Goal: Task Accomplishment & Management: Complete application form

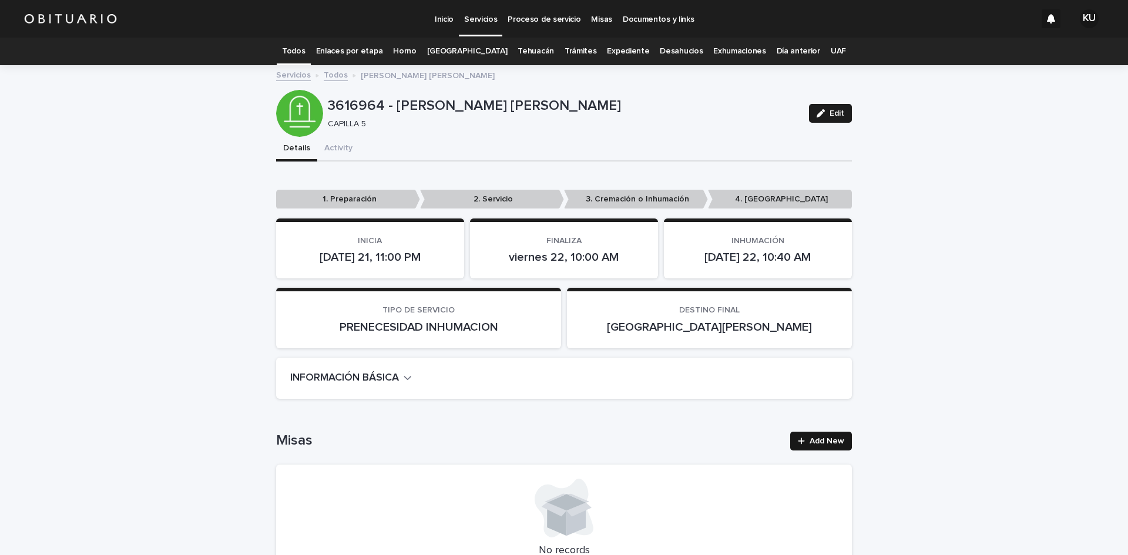
click at [833, 440] on span "Add New" at bounding box center [827, 441] width 35 height 8
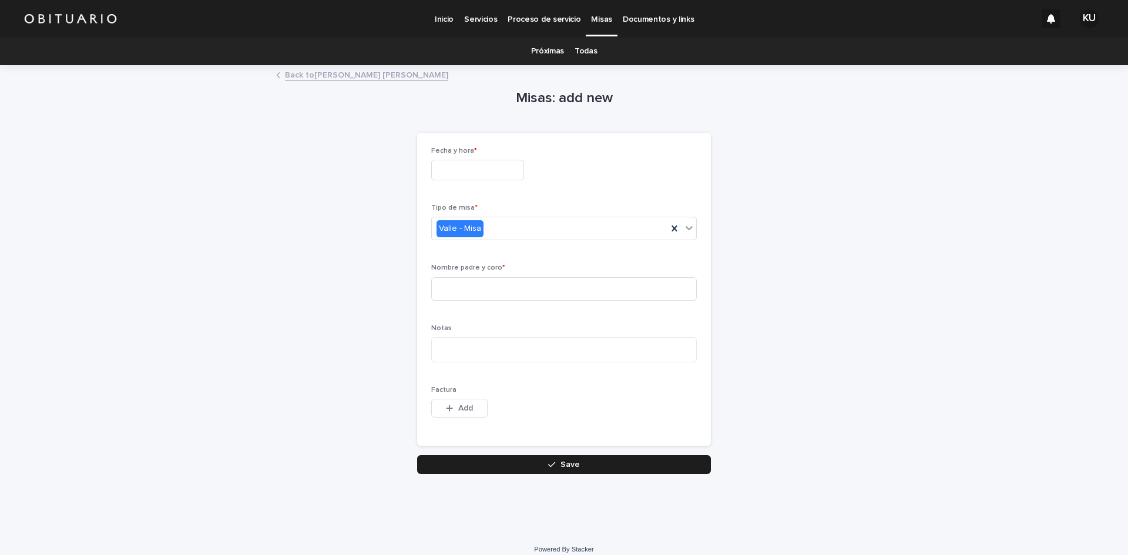
click at [481, 165] on input "text" at bounding box center [477, 170] width 93 height 21
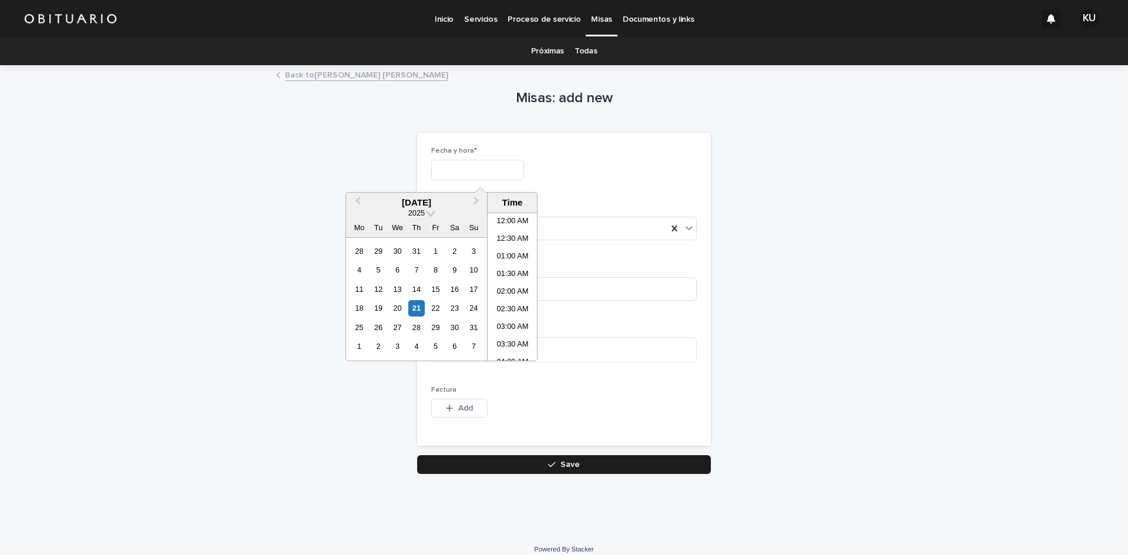
scroll to position [217, 0]
click at [419, 307] on div "21" at bounding box center [416, 308] width 16 height 16
click at [414, 307] on div "21" at bounding box center [416, 308] width 16 height 16
click at [528, 353] on li "10:00 AM" at bounding box center [513, 357] width 50 height 18
click at [521, 169] on input "**********" at bounding box center [477, 170] width 93 height 21
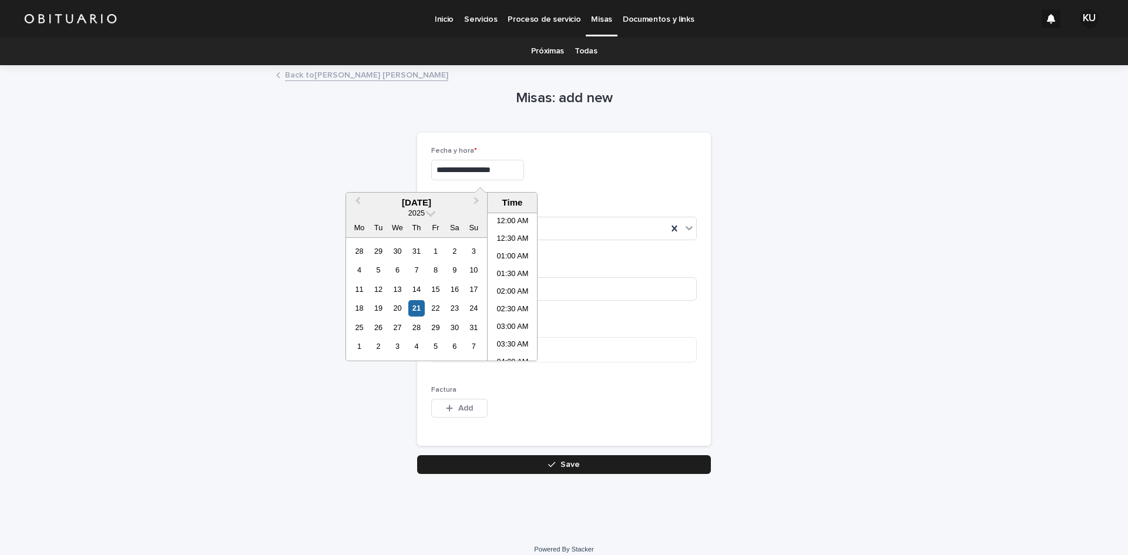
scroll to position [288, 0]
click at [519, 320] on li "11:00 AM" at bounding box center [513, 322] width 50 height 18
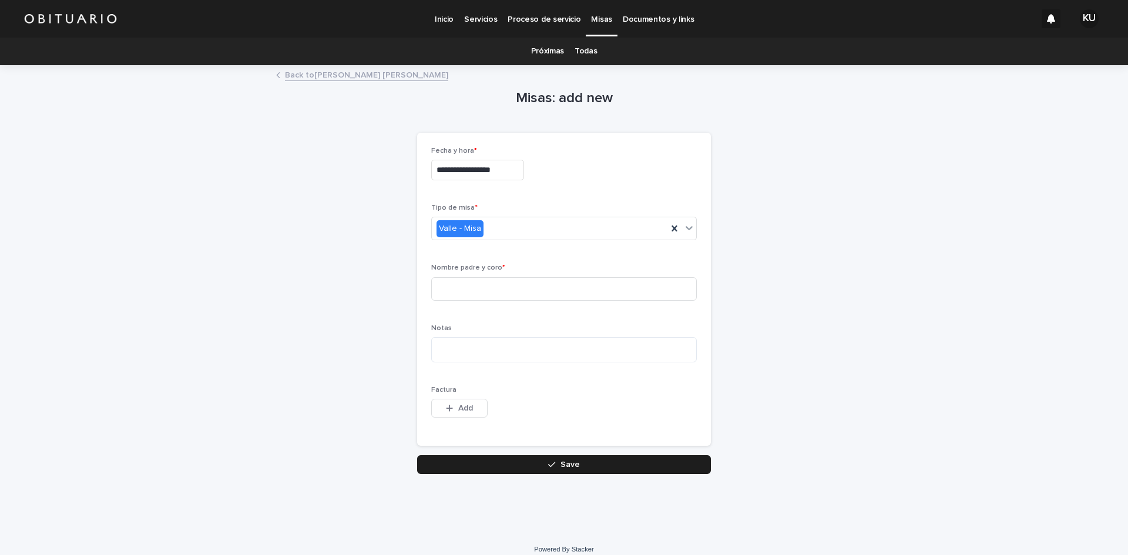
type input "**********"
click at [503, 284] on input at bounding box center [564, 289] width 266 height 24
type input "*******"
click at [542, 465] on button "Save" at bounding box center [564, 464] width 294 height 19
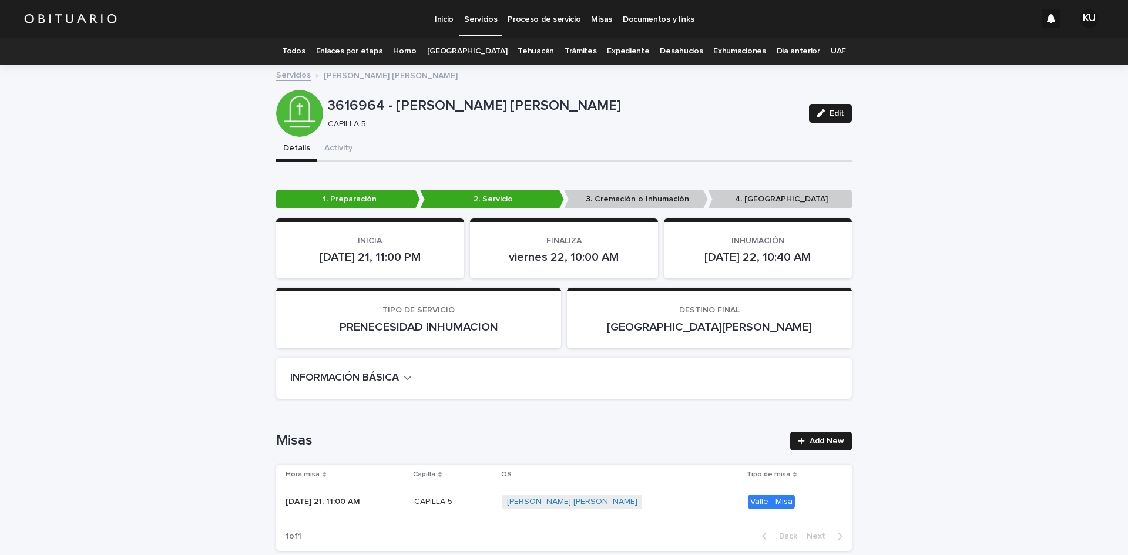
click at [599, 496] on span "MORENO ALVAREZ MARIA MANUELA" at bounding box center [572, 502] width 140 height 15
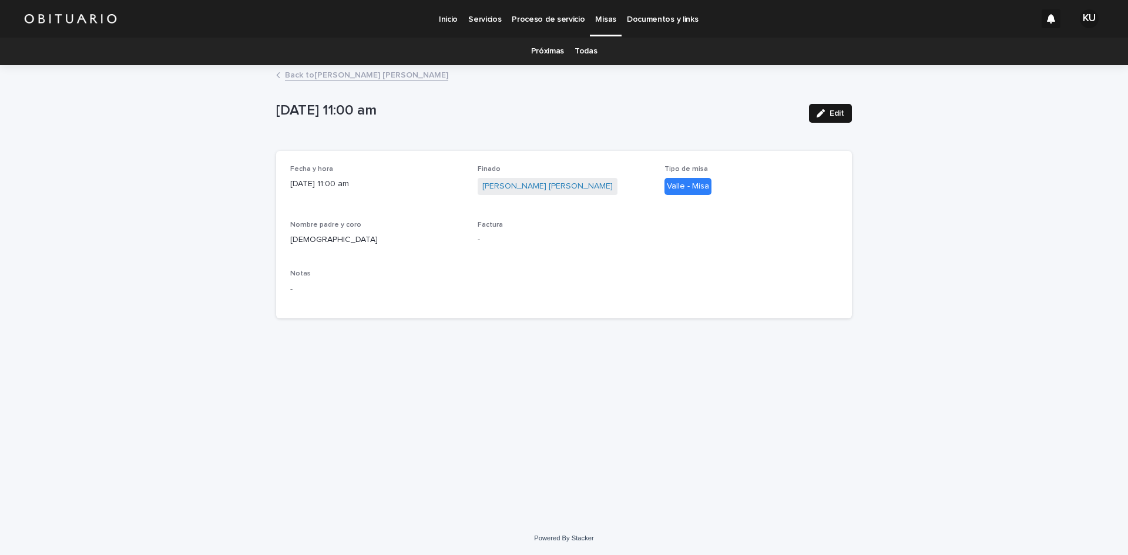
click at [831, 110] on span "Edit" at bounding box center [837, 113] width 15 height 8
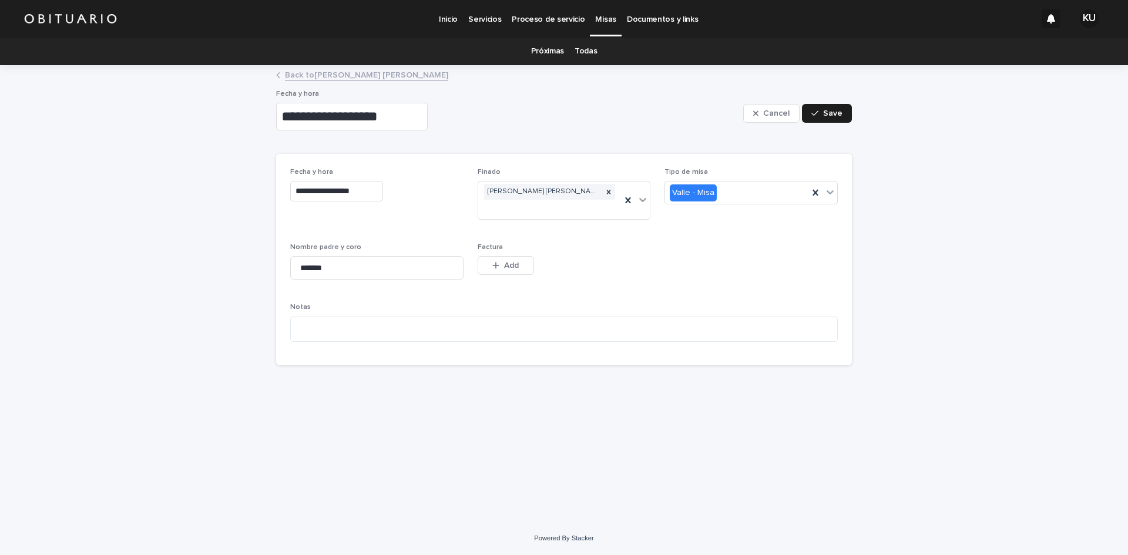
click at [411, 120] on input "**********" at bounding box center [352, 117] width 152 height 28
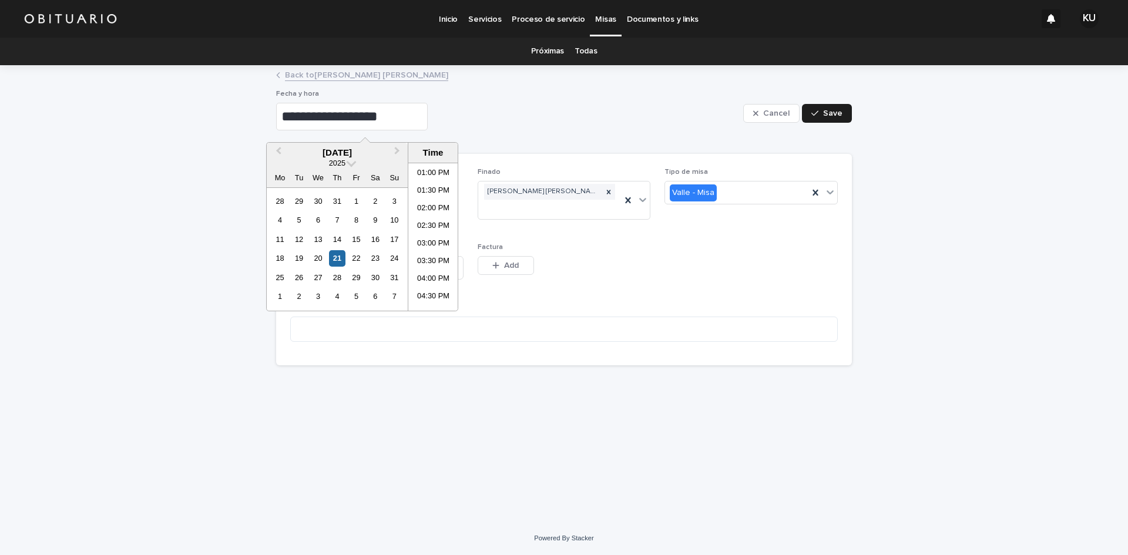
scroll to position [511, 0]
click at [427, 237] on li "04:30 PM" at bounding box center [433, 243] width 50 height 18
type input "**********"
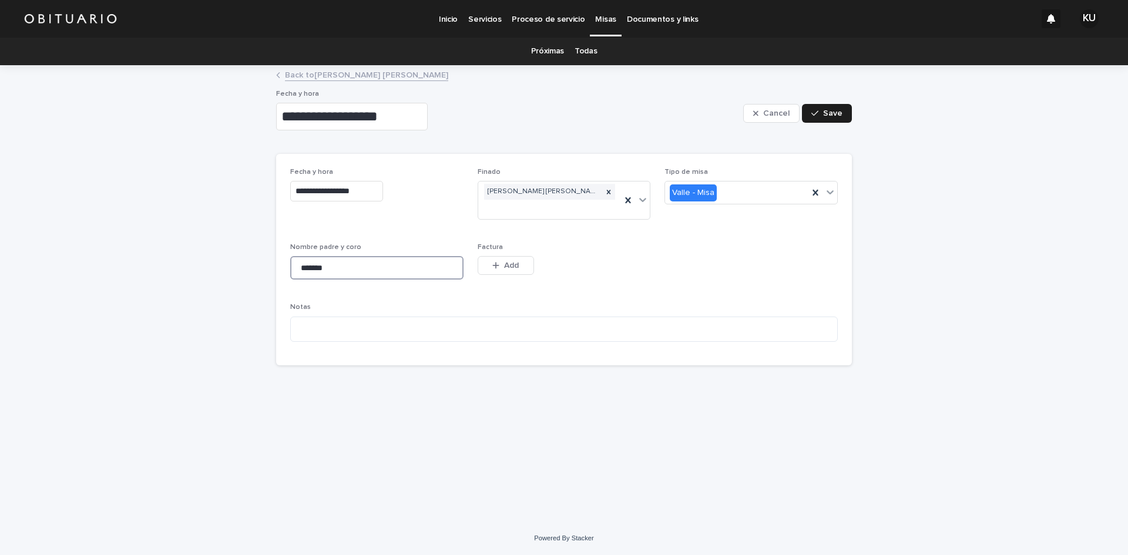
drag, startPoint x: 431, startPoint y: 263, endPoint x: 283, endPoint y: 267, distance: 148.1
click at [283, 267] on div "**********" at bounding box center [564, 260] width 576 height 212
type input "**********"
click at [831, 112] on span "Save" at bounding box center [832, 113] width 19 height 8
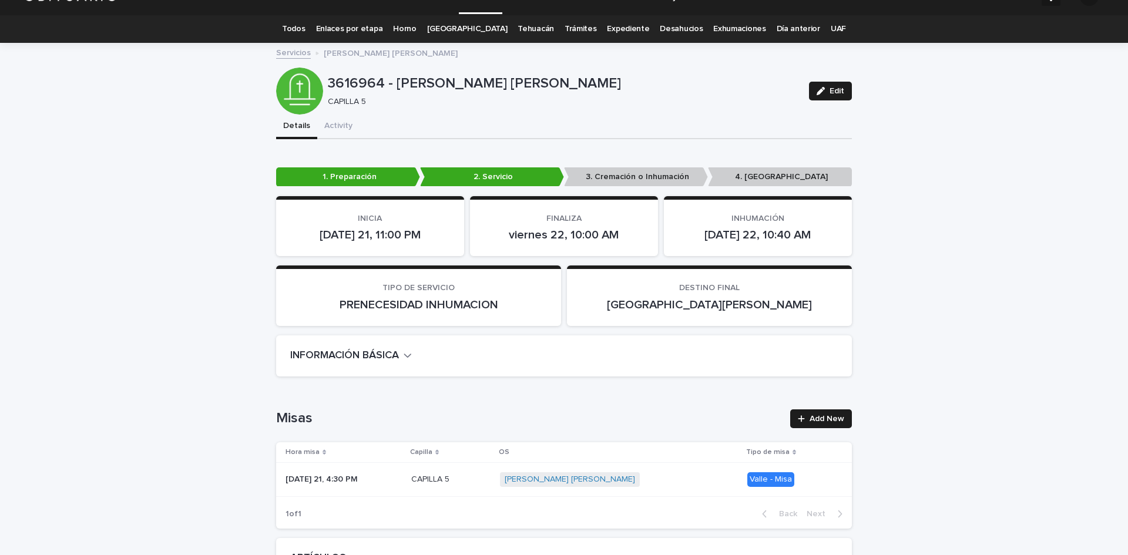
scroll to position [19, 0]
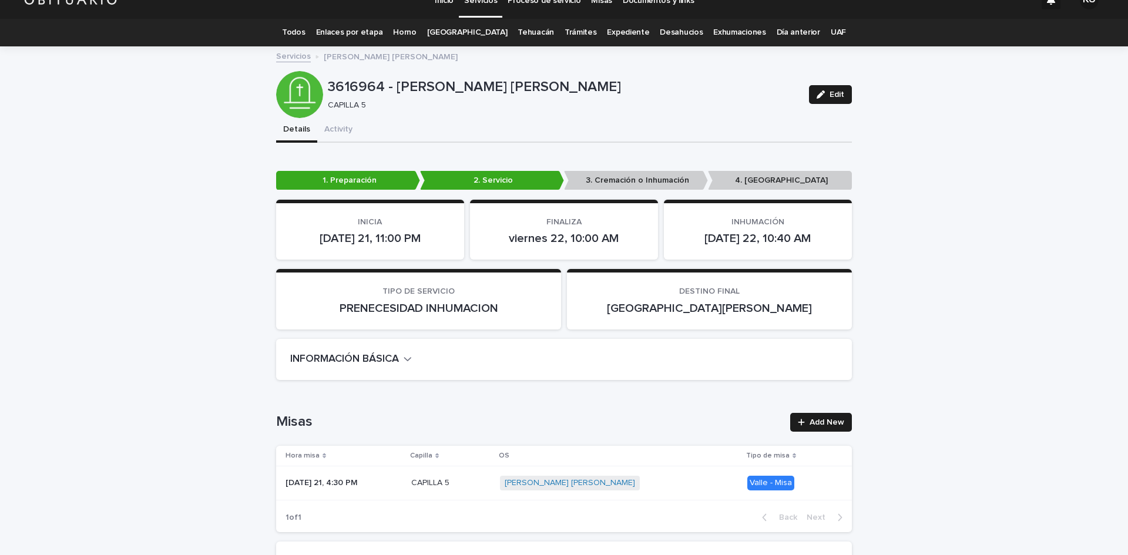
click at [305, 31] on link "Todos" at bounding box center [293, 33] width 23 height 28
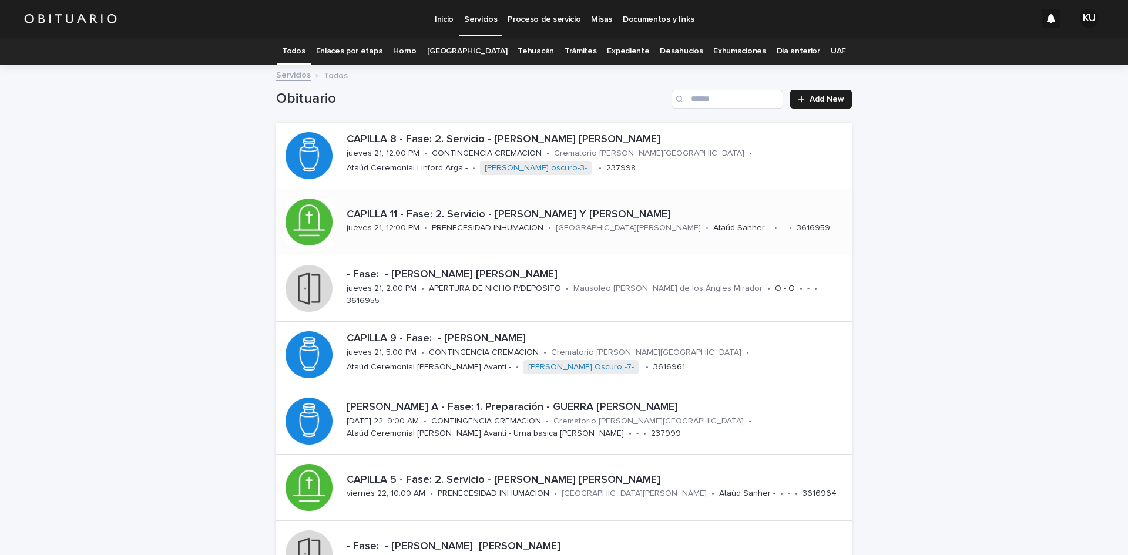
click at [526, 222] on div "PRENECESIDAD INHUMACION" at bounding box center [488, 227] width 112 height 12
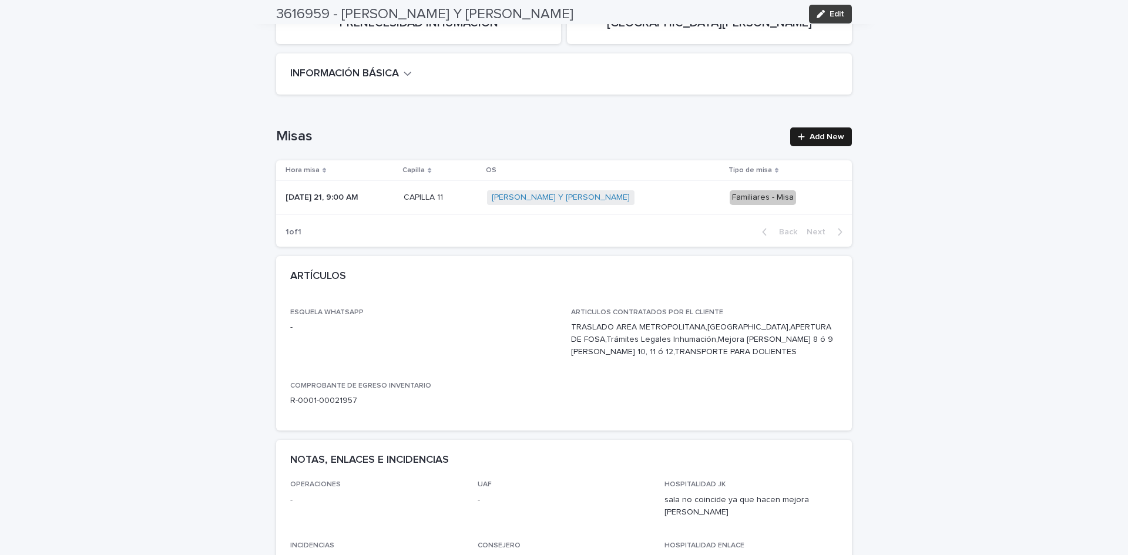
scroll to position [316, 0]
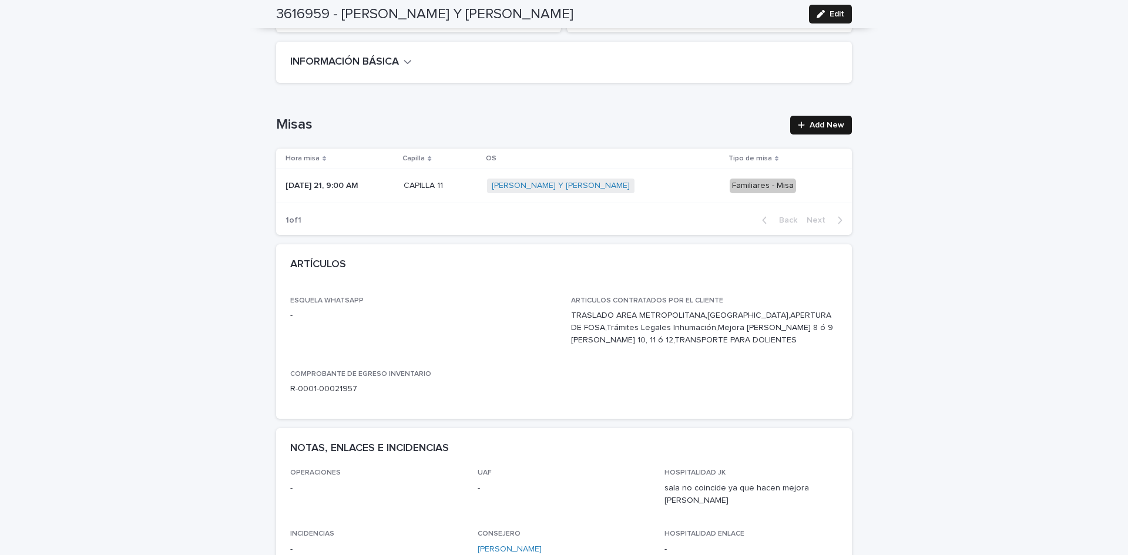
click at [830, 118] on link "Add New" at bounding box center [821, 125] width 62 height 19
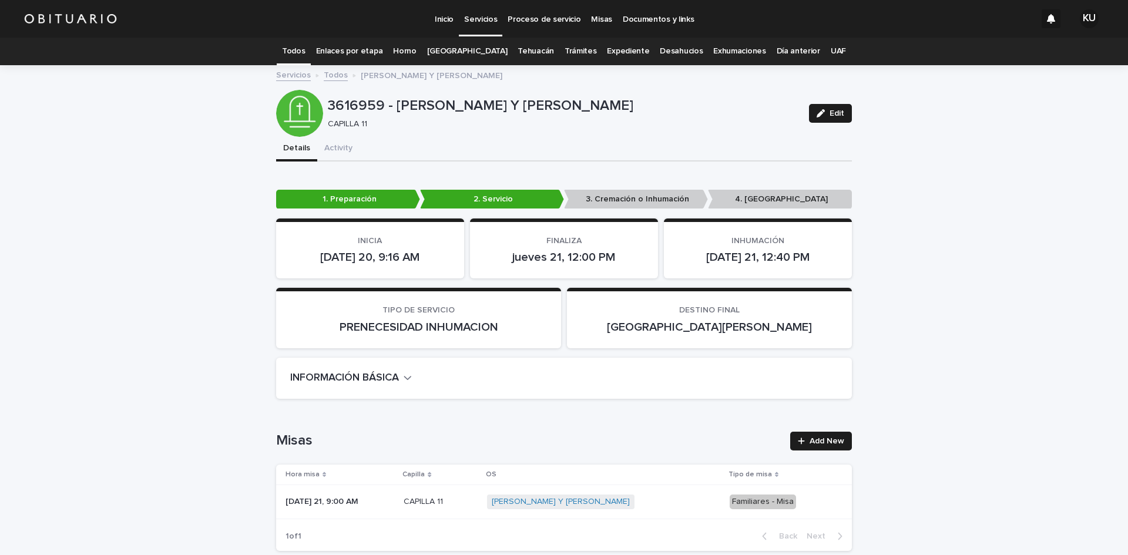
scroll to position [38, 0]
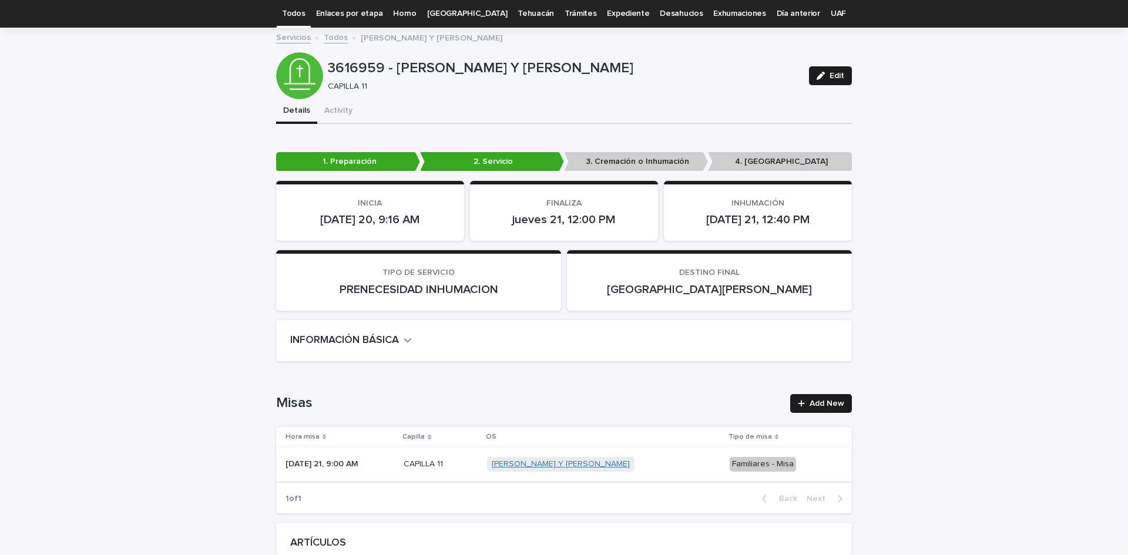
click at [545, 465] on link "CANO Y SARMIENTO GUILLERMINA" at bounding box center [561, 464] width 138 height 10
click at [554, 459] on link "CANO Y SARMIENTO GUILLERMINA" at bounding box center [561, 464] width 138 height 10
click at [821, 403] on span "Add New" at bounding box center [827, 404] width 35 height 8
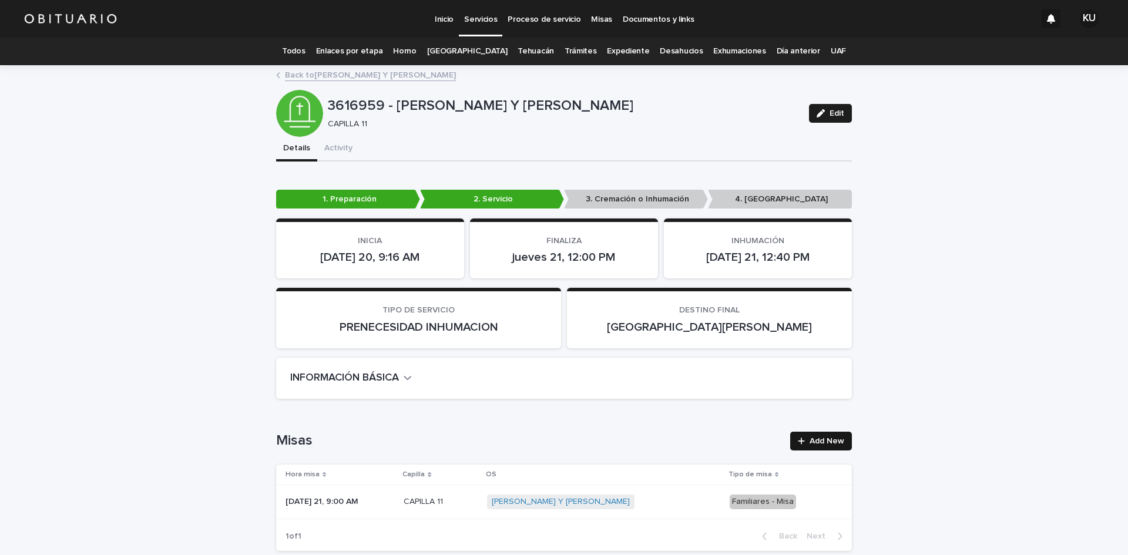
click at [810, 437] on span "Add New" at bounding box center [827, 441] width 35 height 8
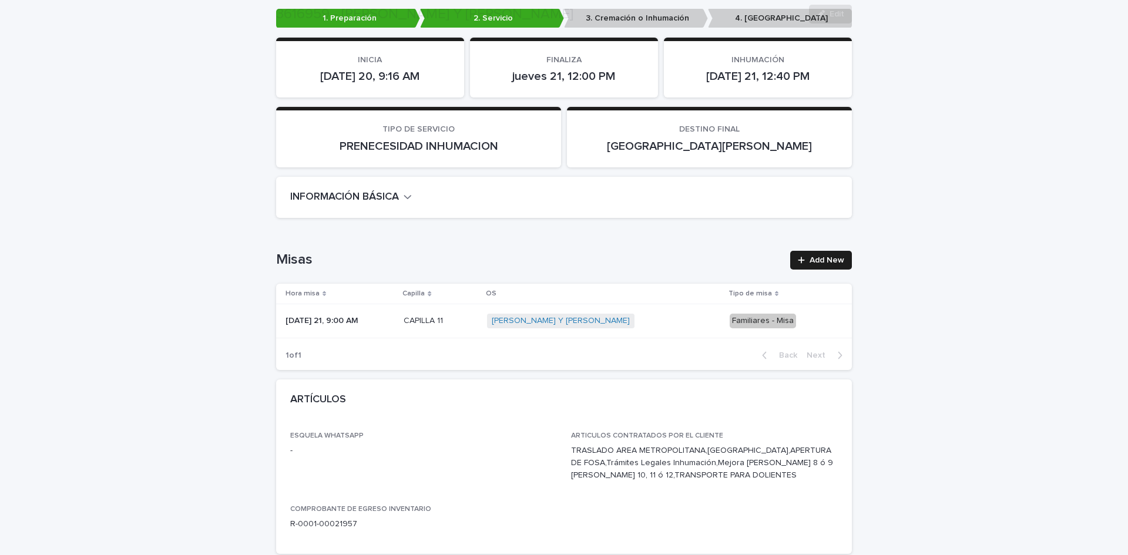
scroll to position [192, 0]
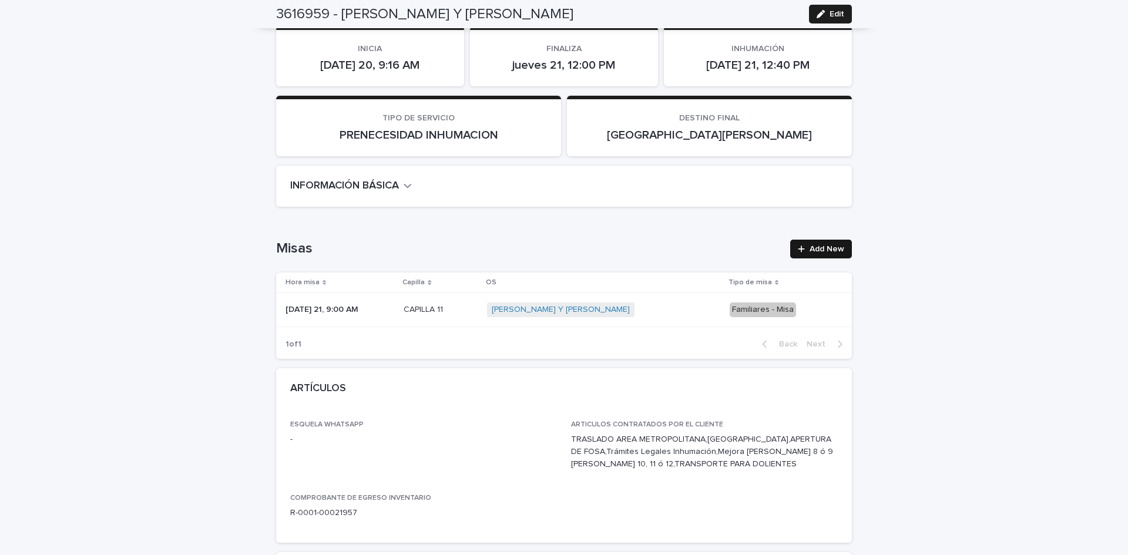
click at [804, 247] on div at bounding box center [804, 249] width 12 height 8
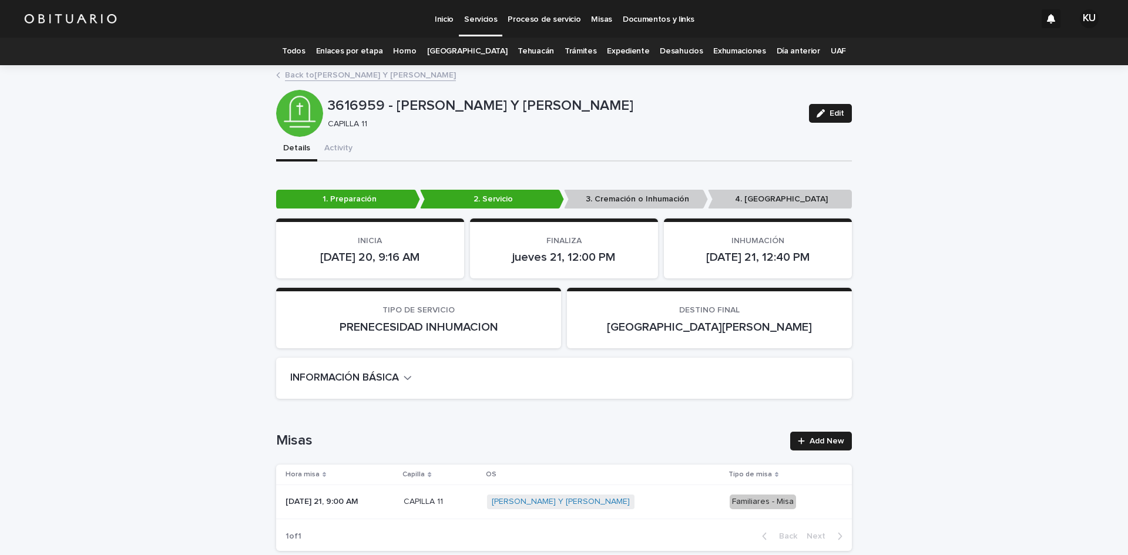
click at [338, 501] on p "jueves 21, 9:00 AM" at bounding box center [323, 501] width 75 height 12
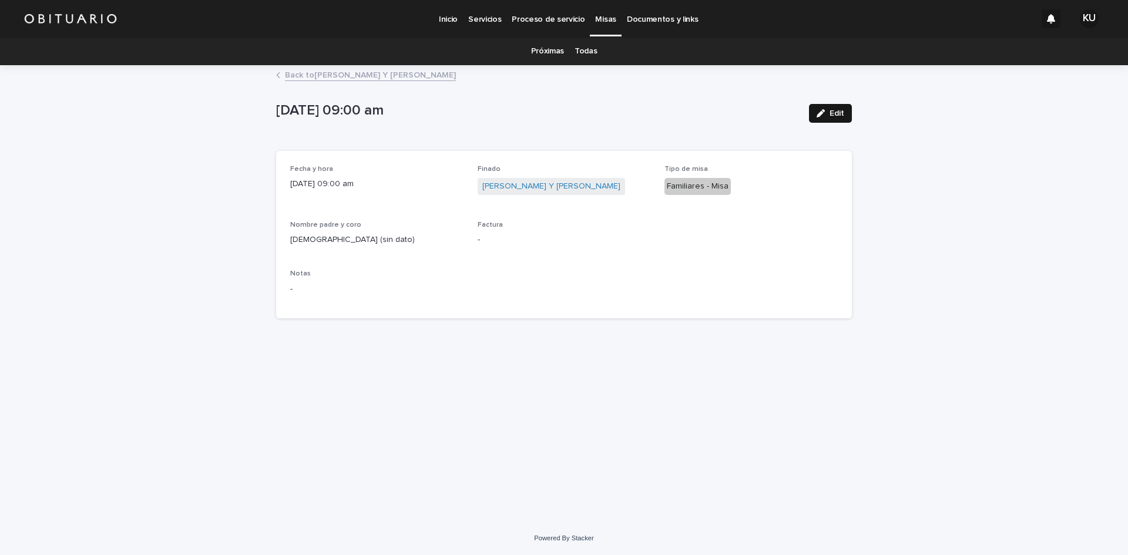
click at [841, 108] on button "Edit" at bounding box center [830, 113] width 43 height 19
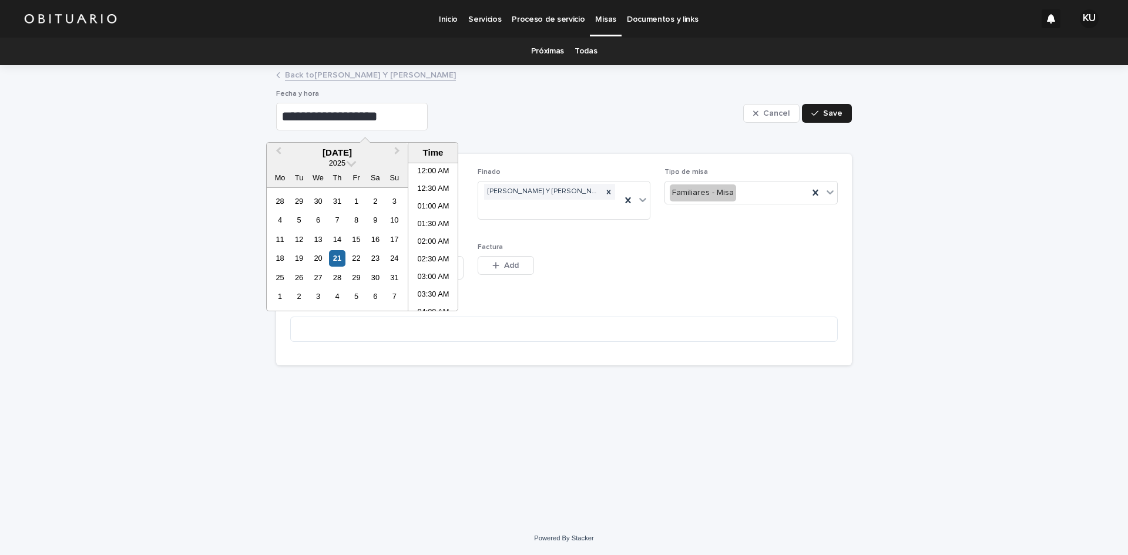
click at [361, 114] on input "**********" at bounding box center [352, 117] width 152 height 28
click at [440, 301] on li "11:00 AM" at bounding box center [433, 307] width 50 height 18
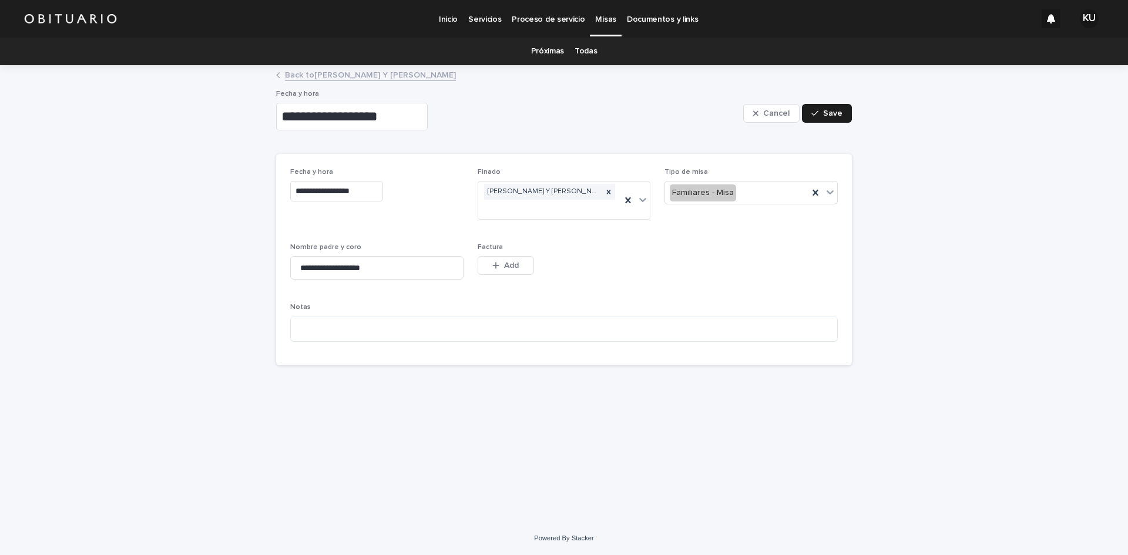
type input "**********"
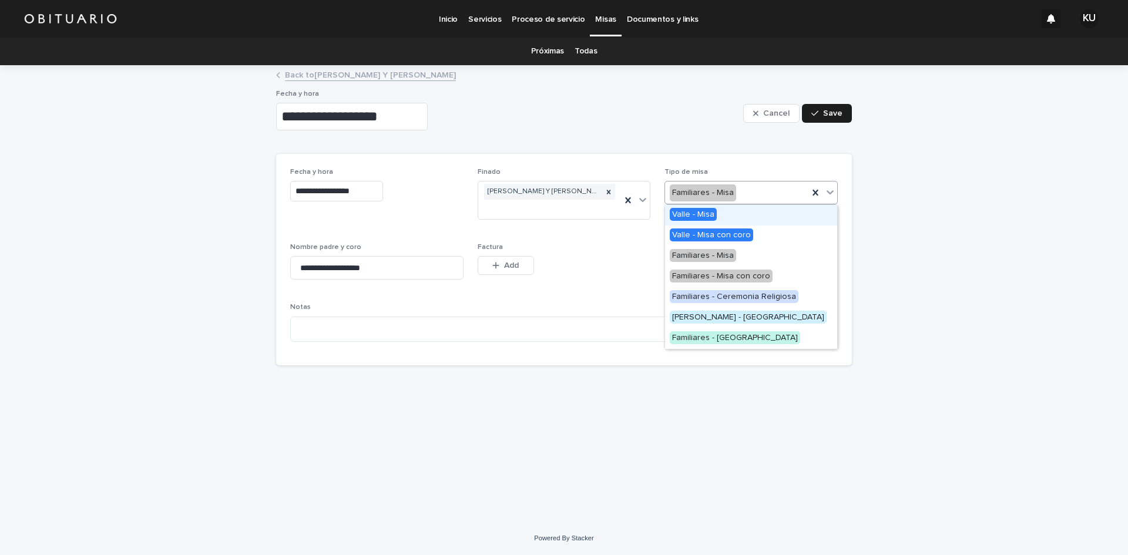
click at [808, 192] on div "Familiares - Misa" at bounding box center [736, 192] width 143 height 19
click at [696, 216] on span "Valle - Misa" at bounding box center [693, 214] width 47 height 13
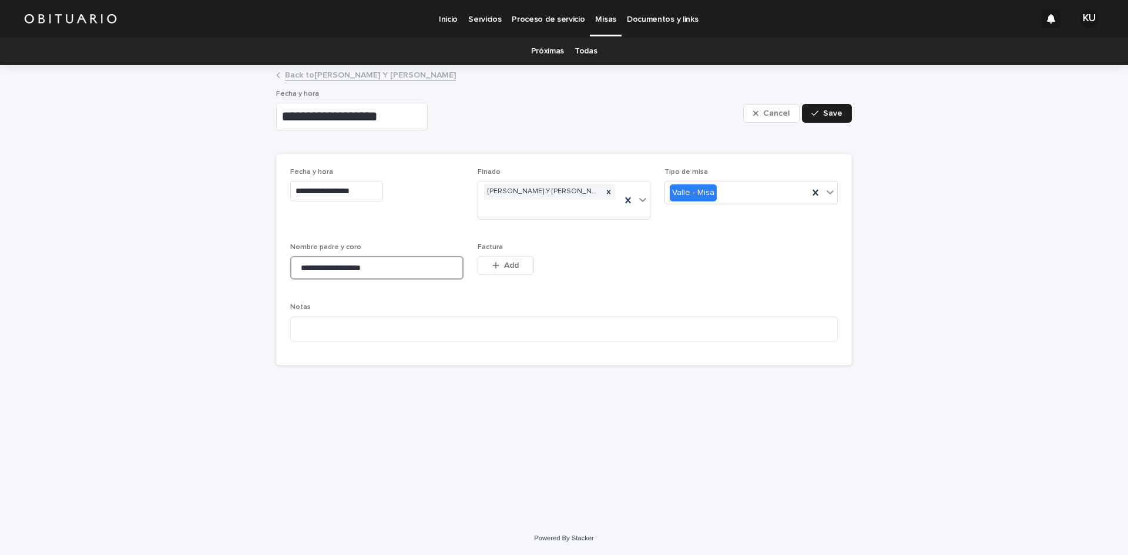
drag, startPoint x: 399, startPoint y: 269, endPoint x: 142, endPoint y: 281, distance: 257.6
click at [142, 281] on div "**********" at bounding box center [564, 293] width 1128 height 455
type input "*******"
click at [815, 109] on icon "button" at bounding box center [814, 113] width 7 height 8
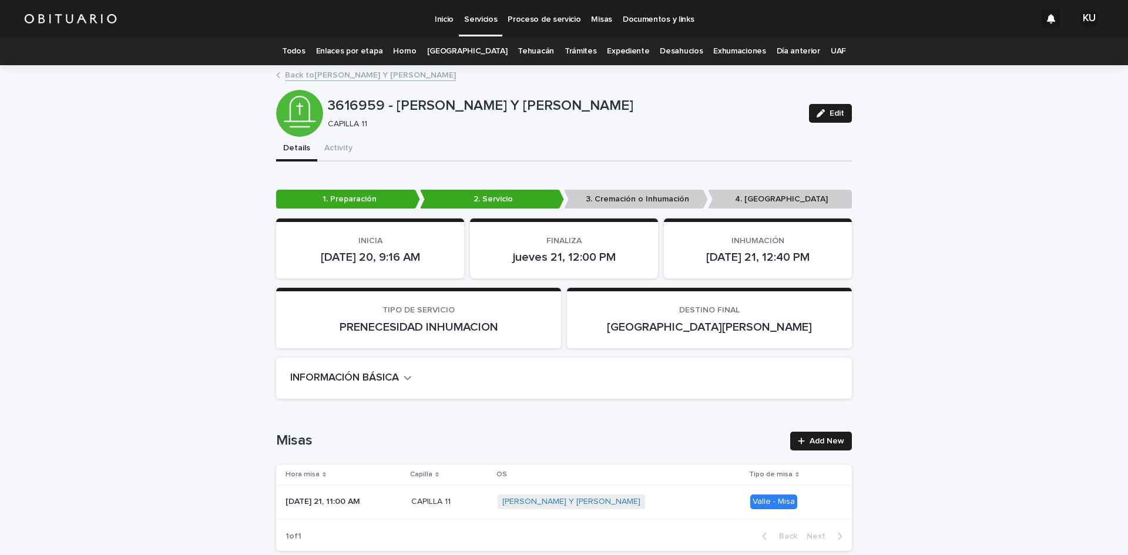
click at [301, 52] on link "Todos" at bounding box center [293, 52] width 23 height 28
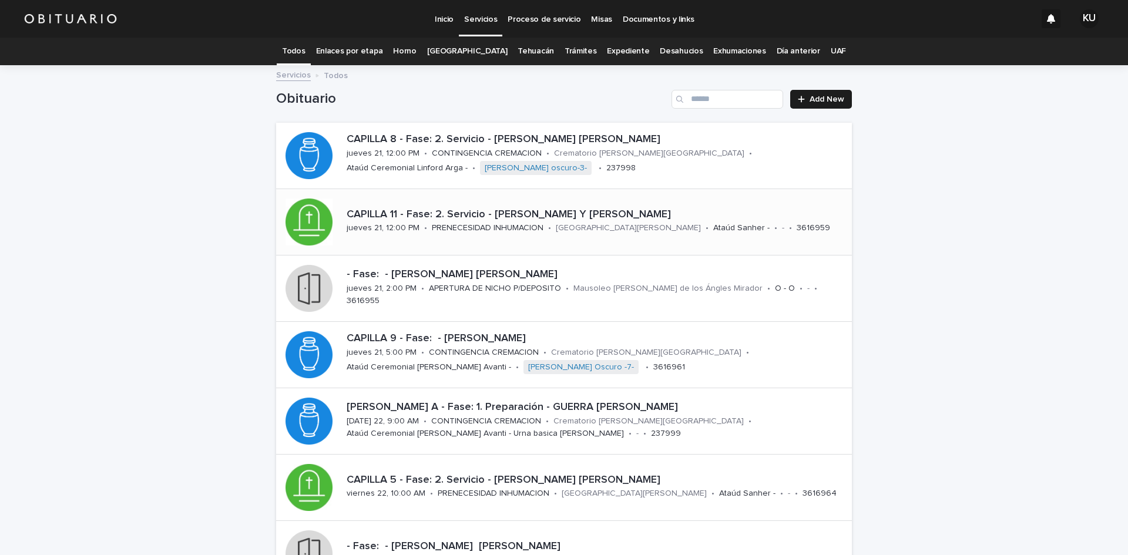
click at [490, 213] on p "CAPILLA 11 - Fase: 2. Servicio - [PERSON_NAME] Y [PERSON_NAME]" at bounding box center [597, 215] width 501 height 13
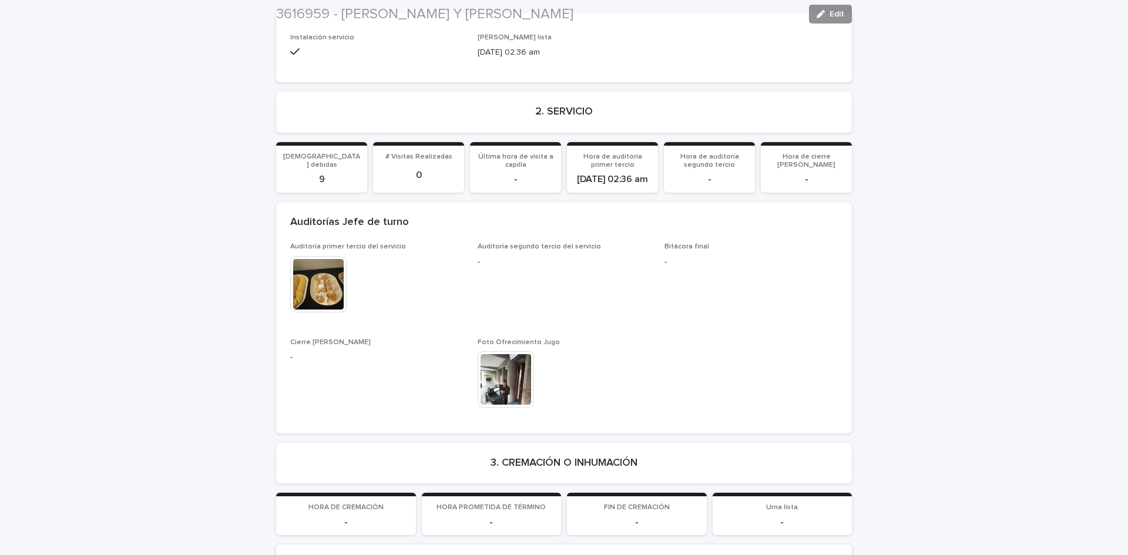
scroll to position [3005, 0]
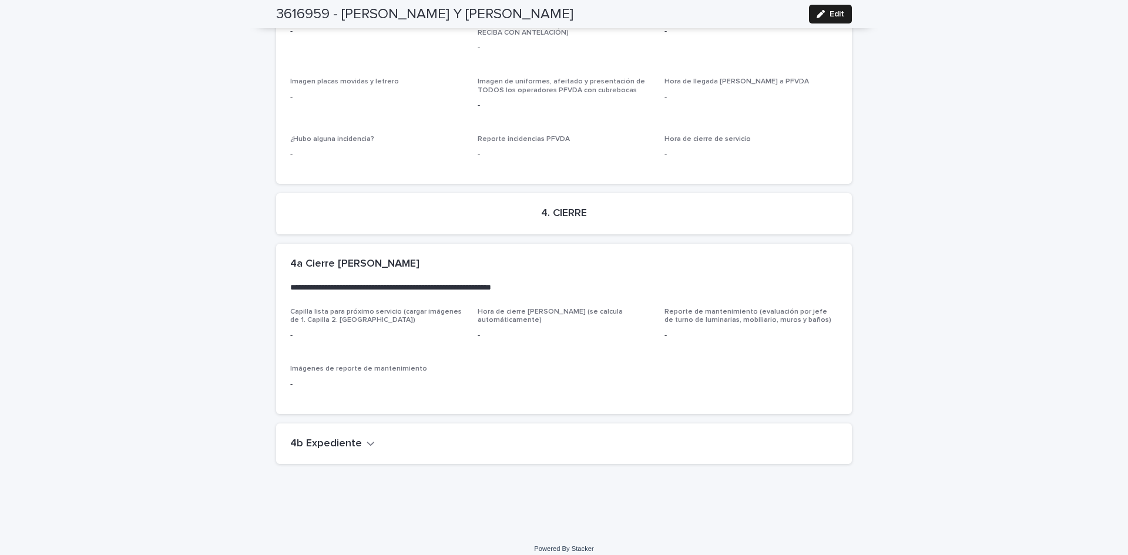
click at [337, 438] on h2 "4b Expediente" at bounding box center [326, 444] width 72 height 13
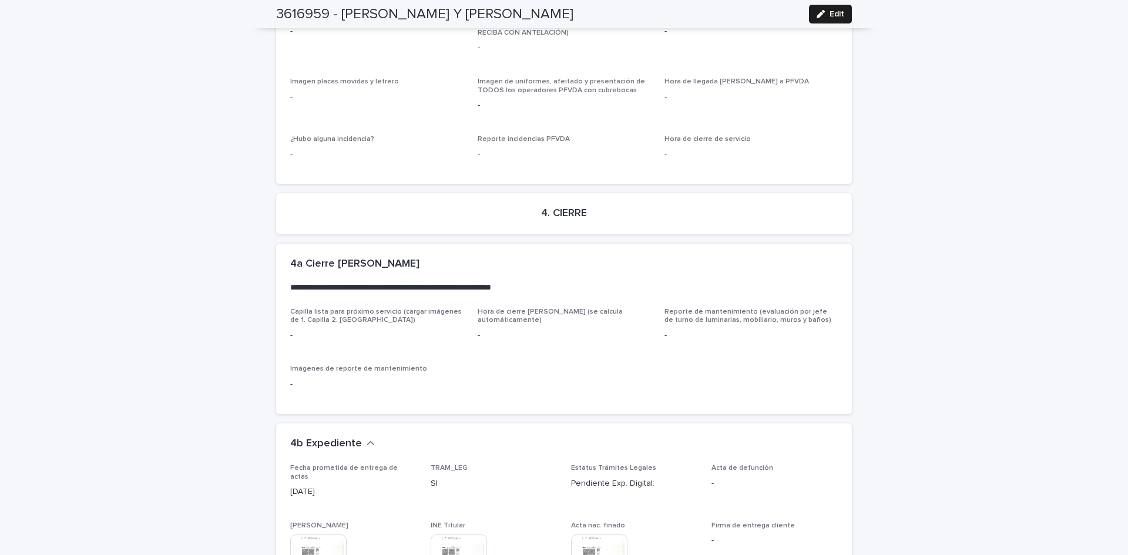
scroll to position [3447, 0]
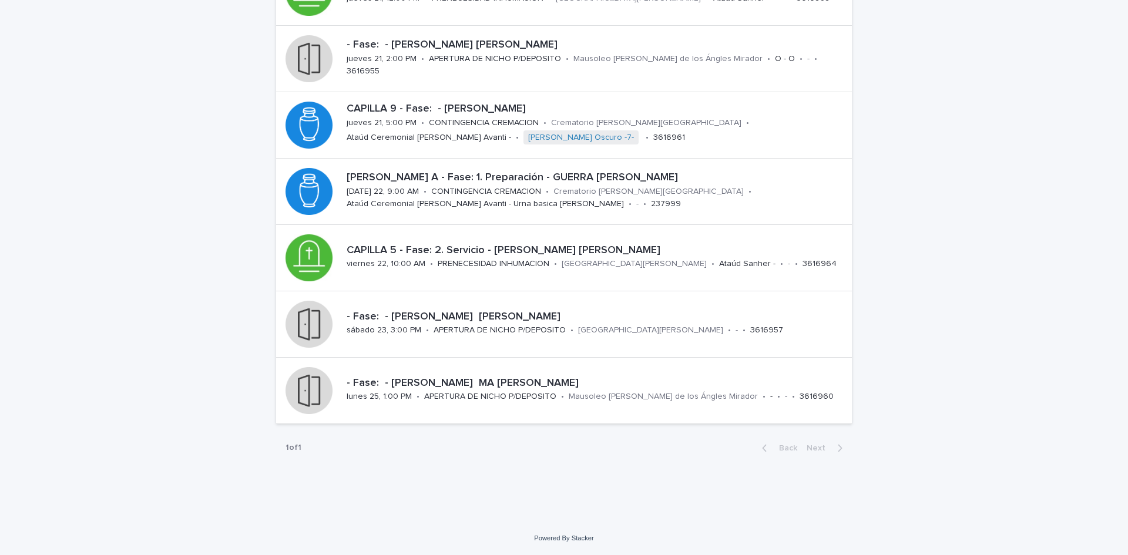
scroll to position [38, 0]
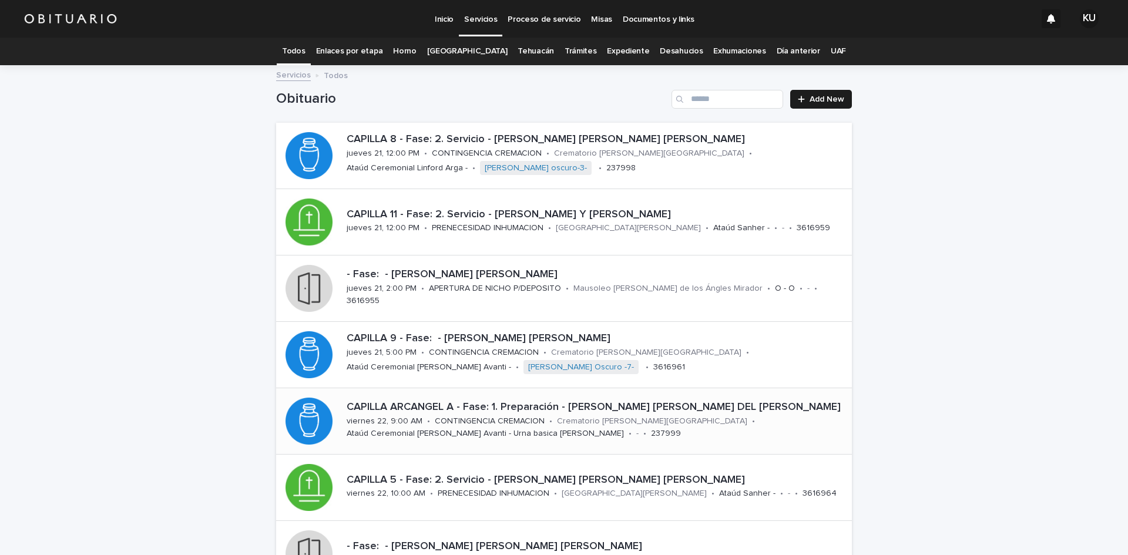
click at [624, 400] on div "CAPILLA ARCANGEL A - Fase: 1. Preparación - [PERSON_NAME] [PERSON_NAME] DEL [PE…" at bounding box center [597, 406] width 501 height 15
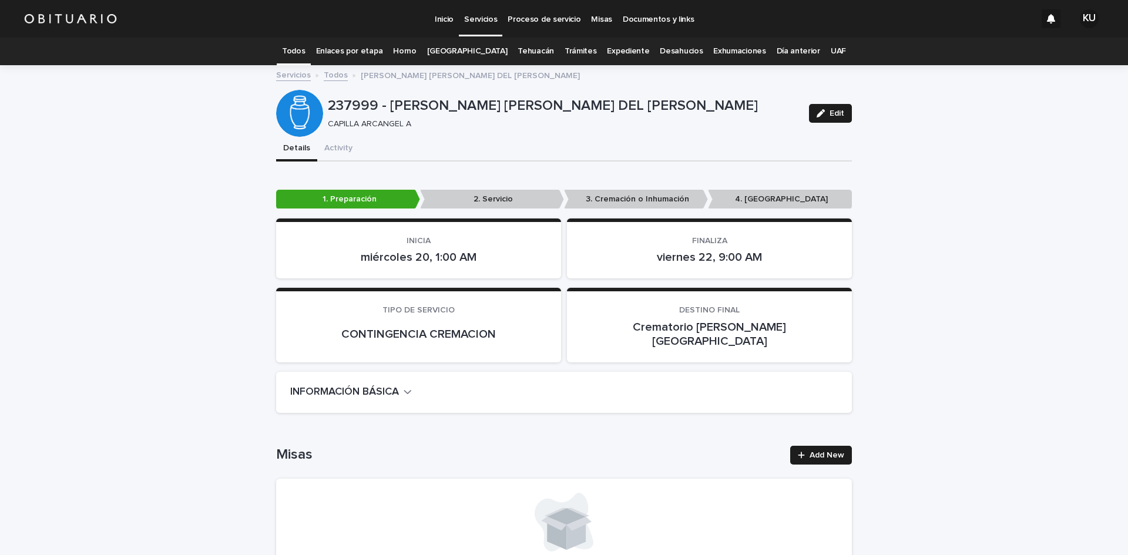
click at [844, 108] on button "Edit" at bounding box center [830, 113] width 43 height 19
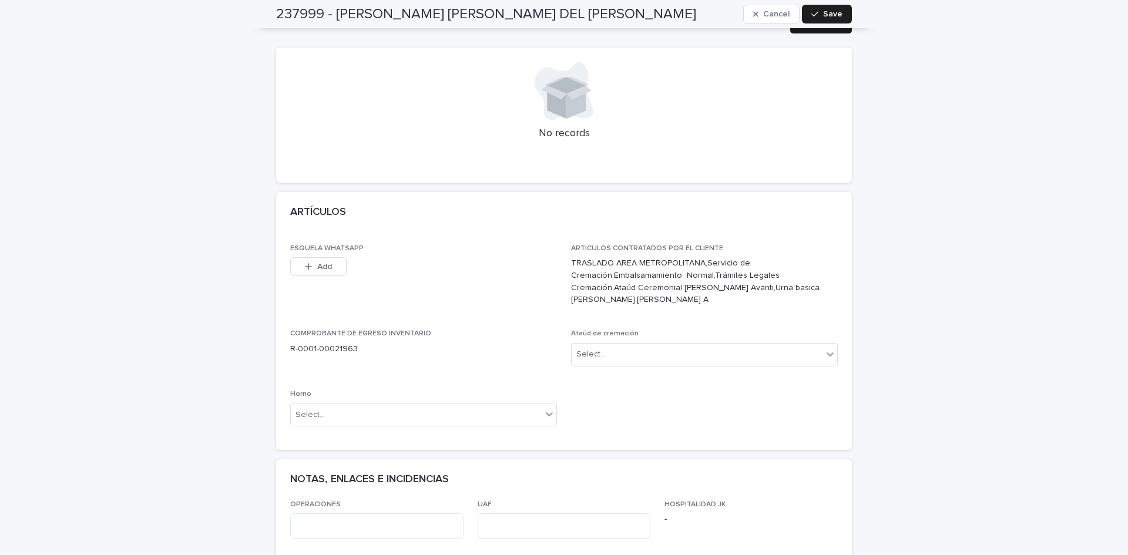
scroll to position [445, 0]
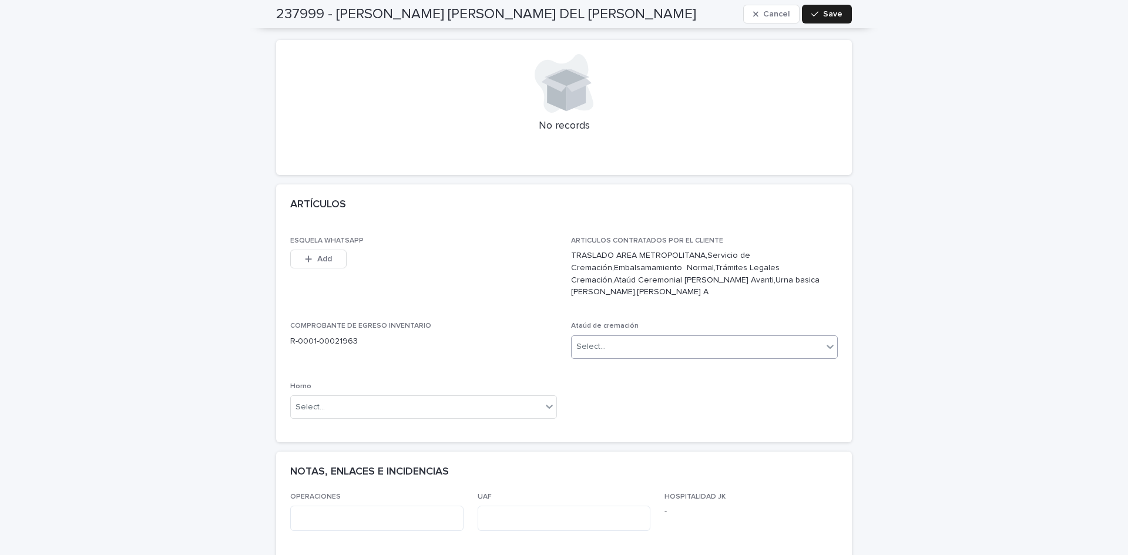
click at [726, 337] on div "Select..." at bounding box center [697, 346] width 251 height 19
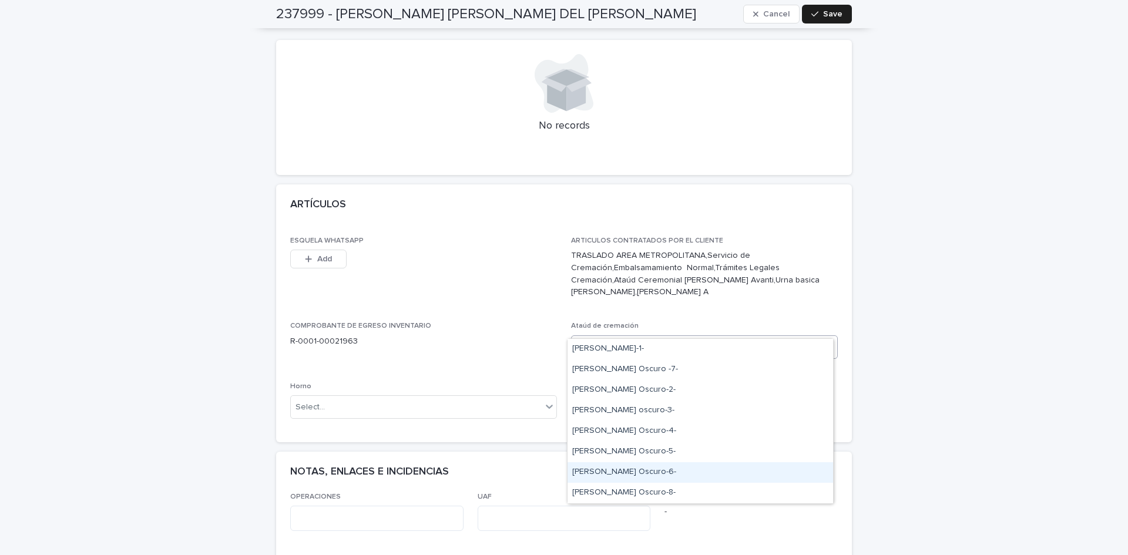
click at [651, 470] on div "[PERSON_NAME] Oscuro-6-" at bounding box center [701, 472] width 266 height 21
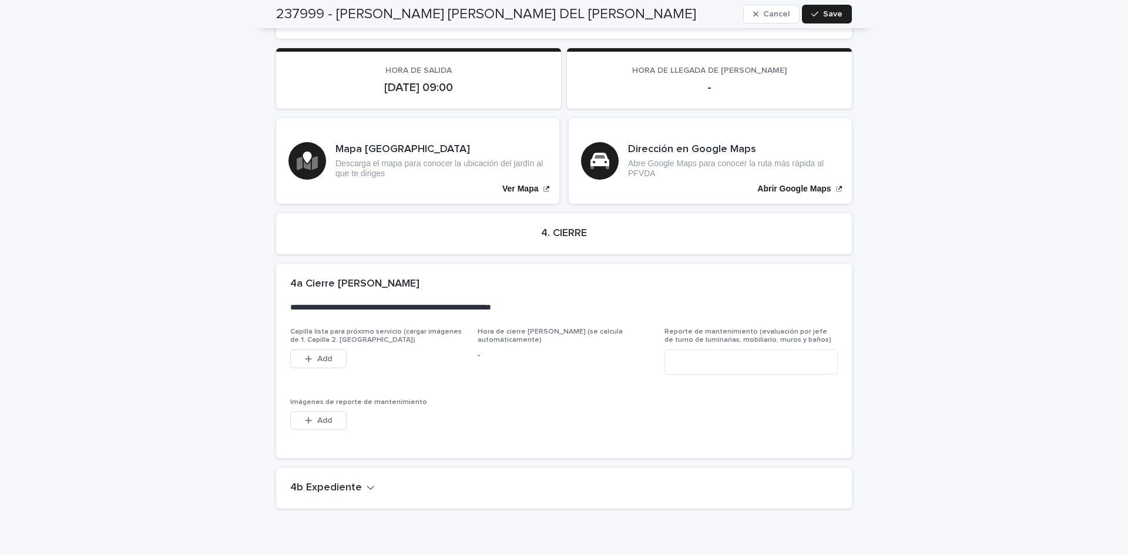
scroll to position [2653, 0]
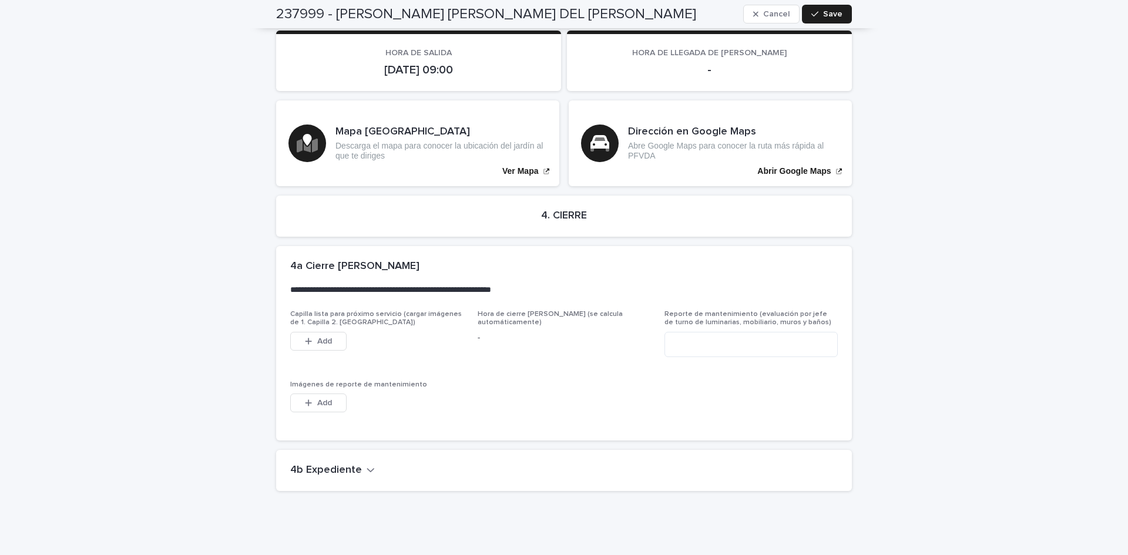
click at [338, 464] on h2 "4b Expediente" at bounding box center [326, 470] width 72 height 13
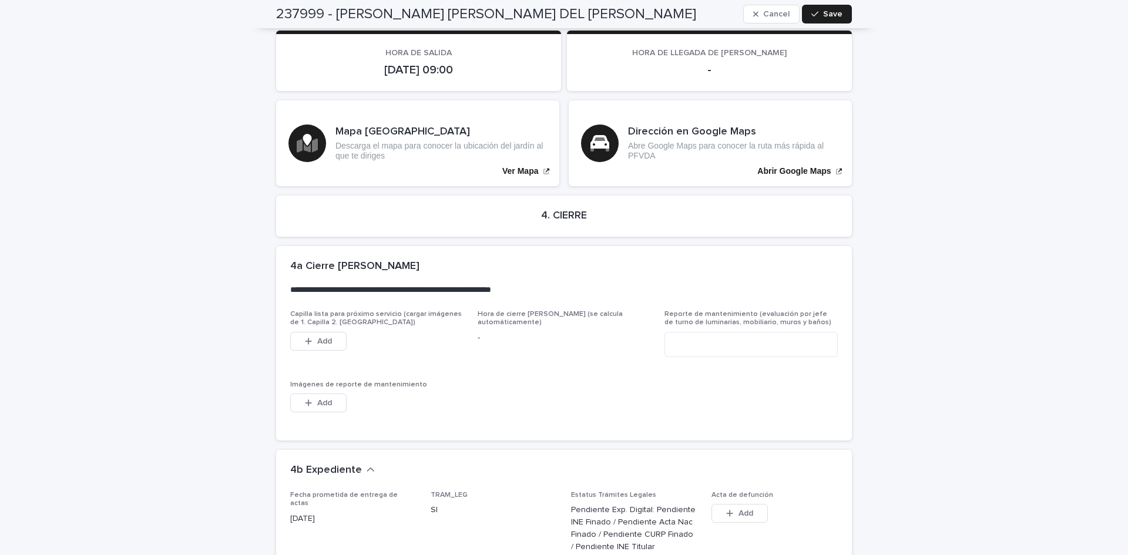
scroll to position [3048, 0]
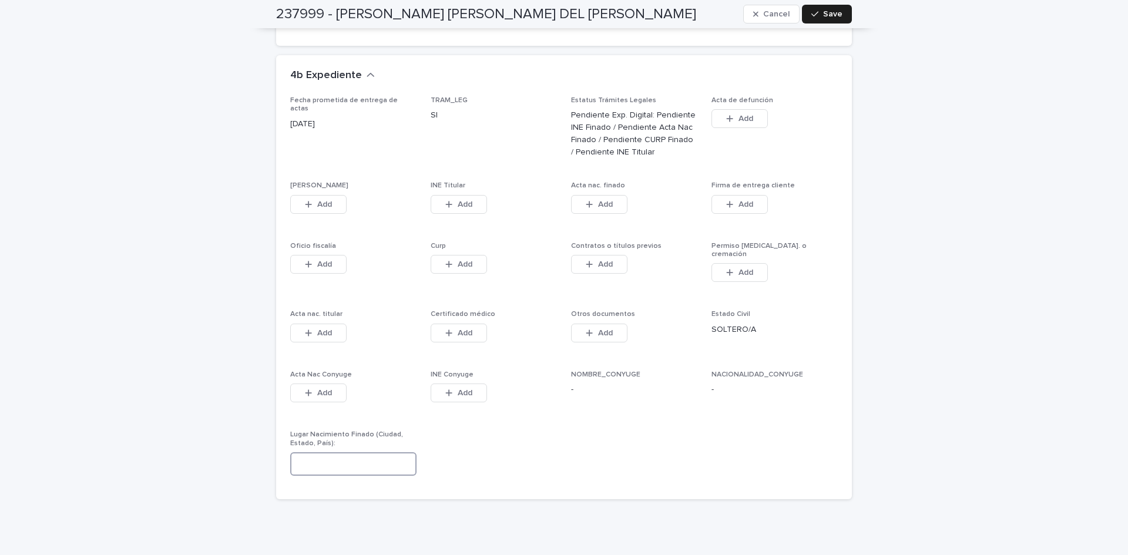
click at [335, 452] on input at bounding box center [353, 464] width 126 height 24
click at [391, 452] on input "**********" at bounding box center [353, 464] width 126 height 24
click at [401, 452] on input "**********" at bounding box center [353, 464] width 126 height 24
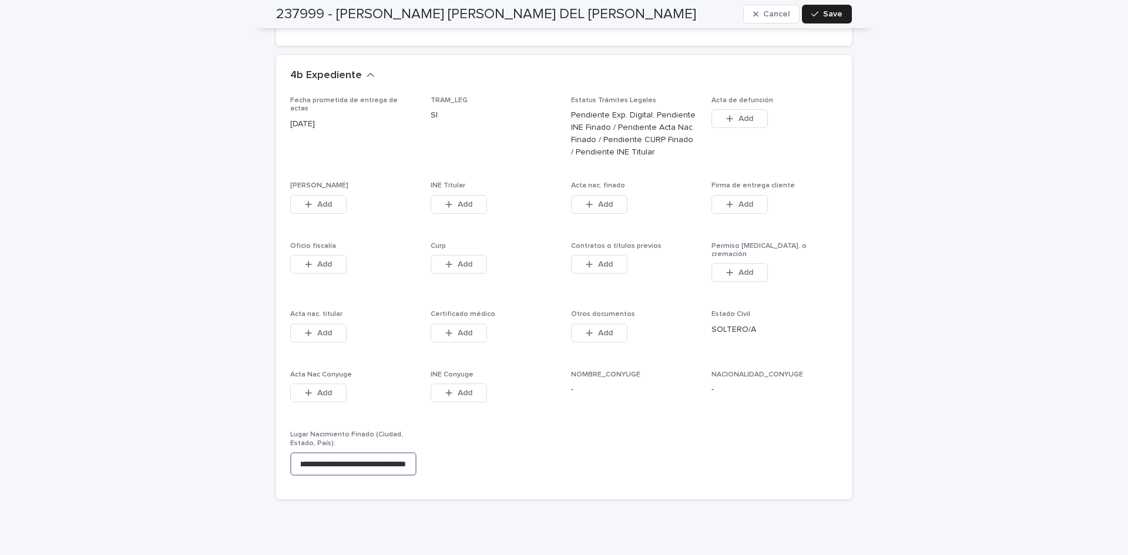
scroll to position [0, 0]
type input "**********"
click at [475, 324] on button "Add" at bounding box center [459, 333] width 56 height 19
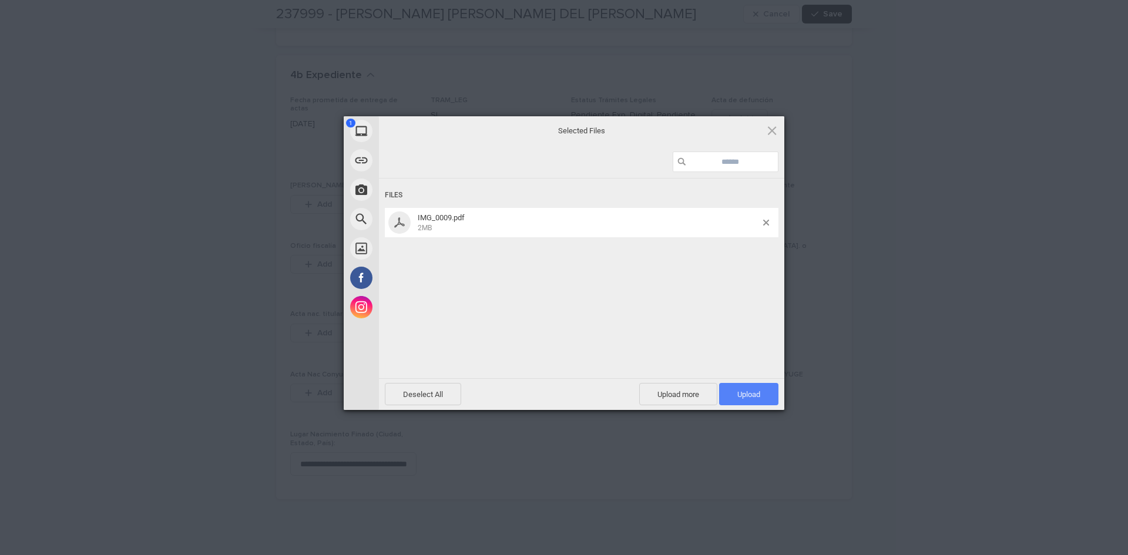
click at [756, 397] on span "Upload 1" at bounding box center [748, 394] width 23 height 9
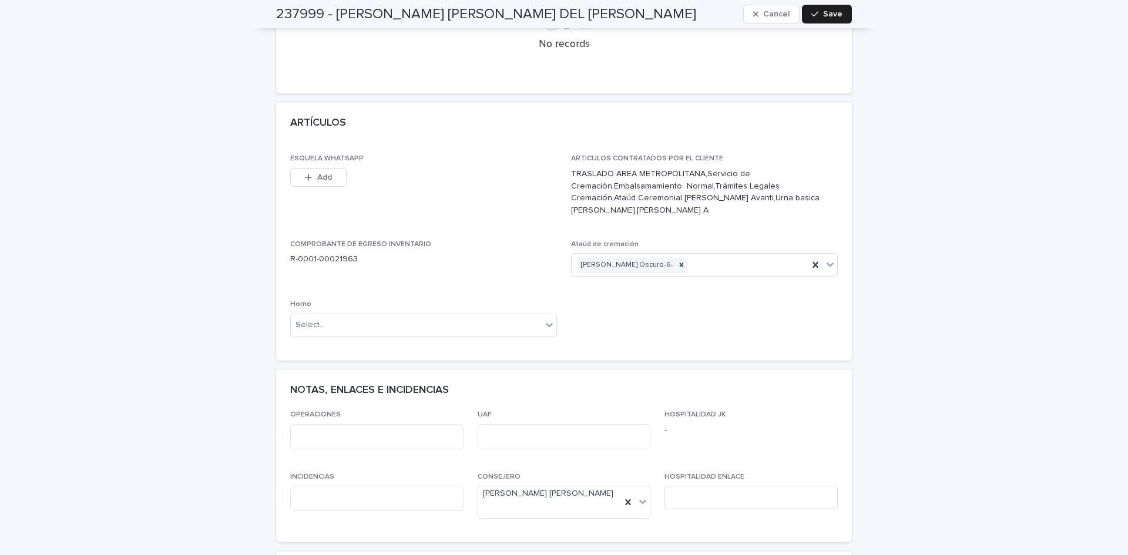
scroll to position [528, 0]
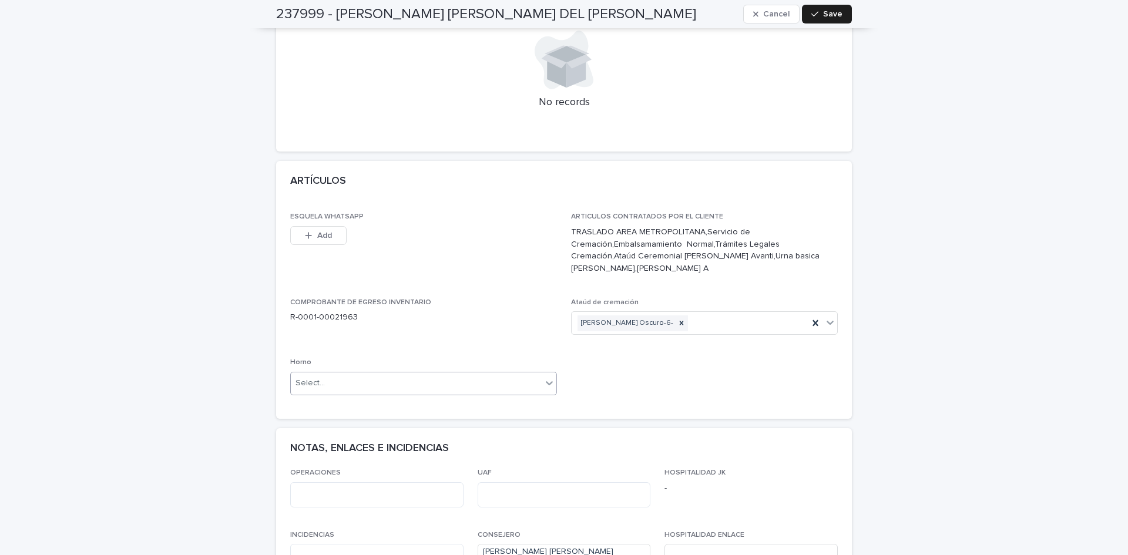
click at [550, 373] on div at bounding box center [549, 383] width 14 height 21
click at [520, 380] on div "Horno A" at bounding box center [420, 385] width 266 height 21
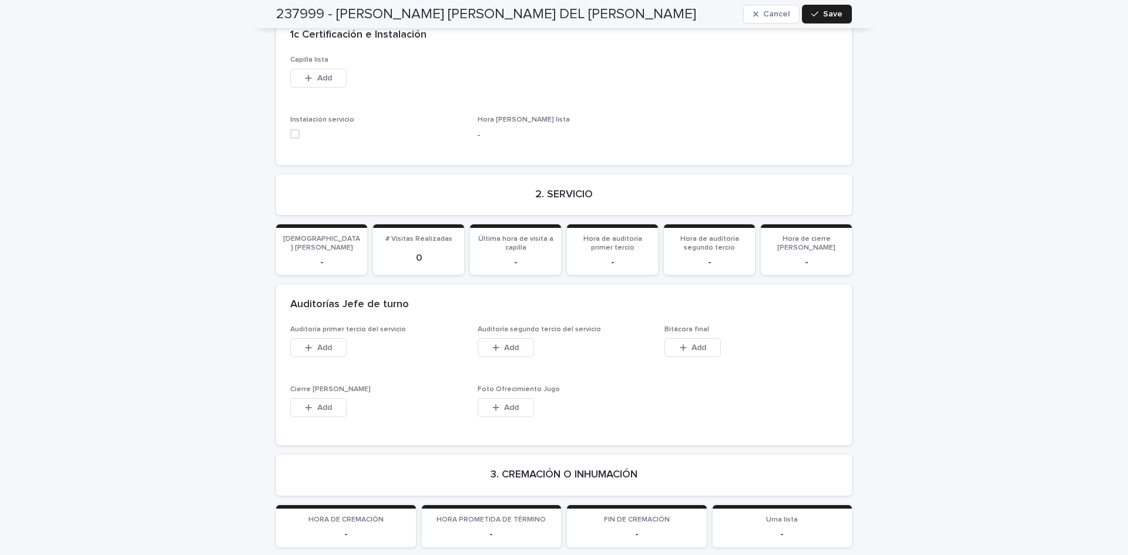
scroll to position [3191, 0]
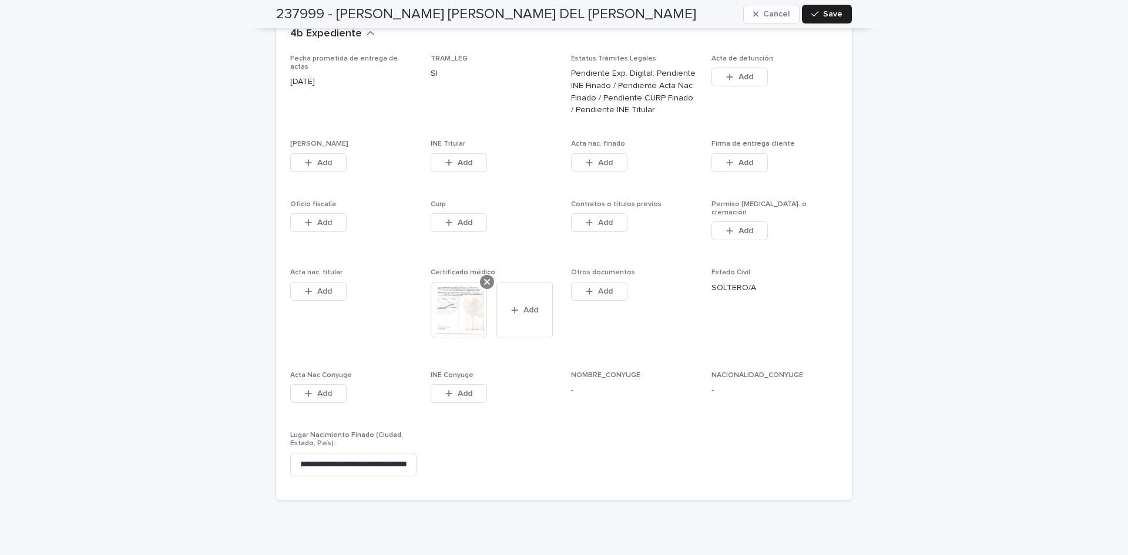
click at [484, 279] on icon at bounding box center [487, 282] width 6 height 6
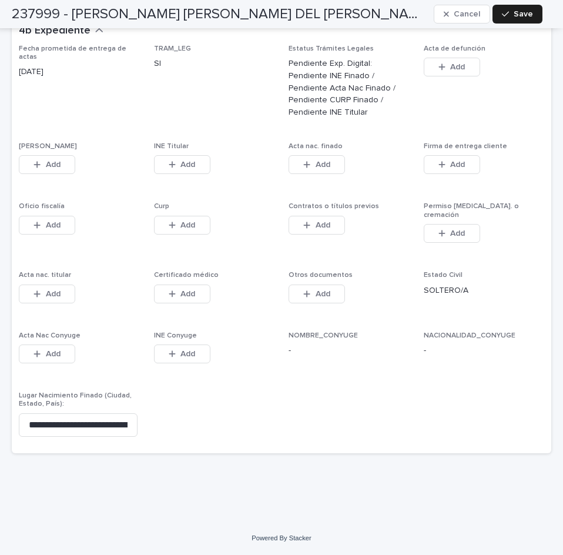
scroll to position [2850, 0]
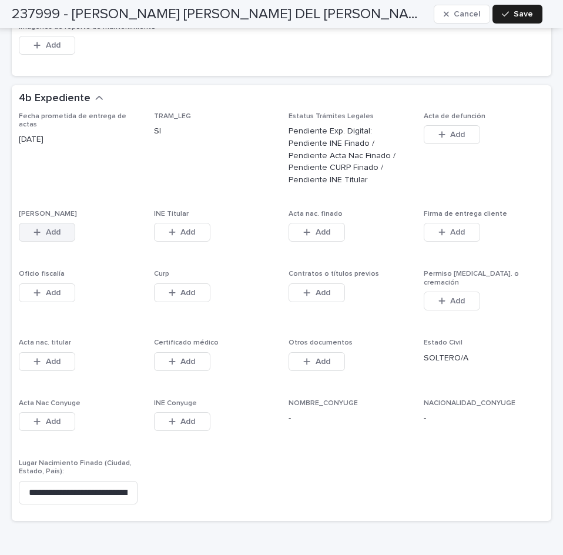
click at [69, 223] on button "Add" at bounding box center [47, 232] width 56 height 19
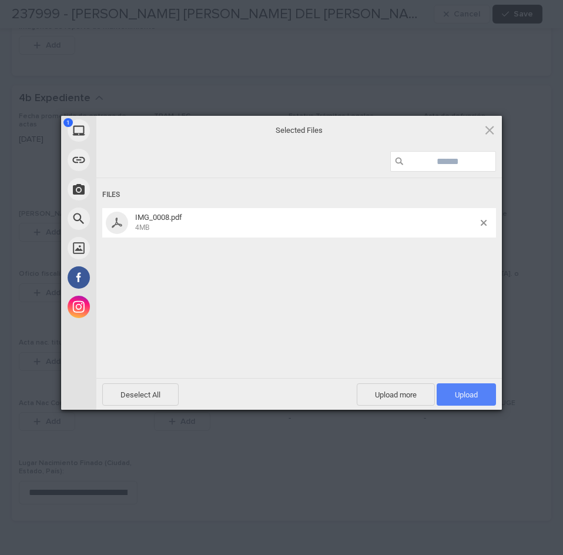
click at [440, 388] on span "Upload 1" at bounding box center [466, 394] width 59 height 22
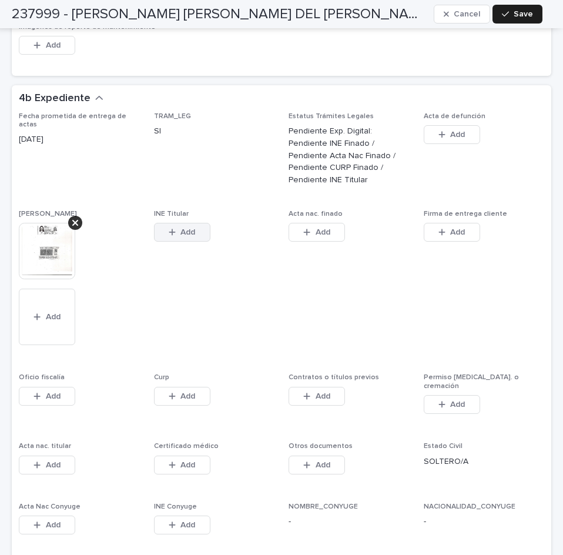
click at [172, 228] on icon "button" at bounding box center [172, 232] width 7 height 8
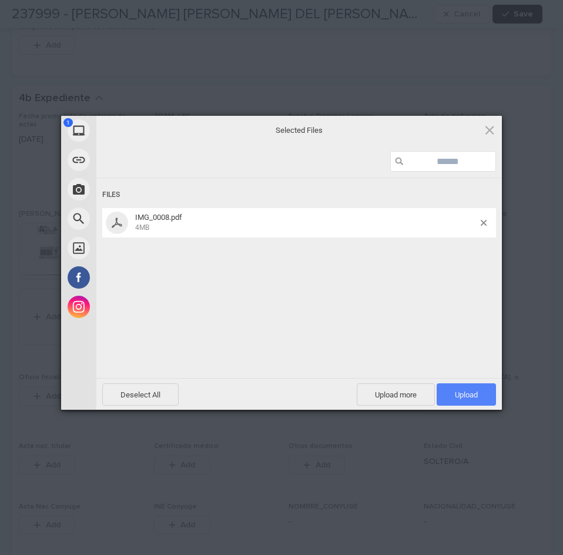
click at [453, 393] on span "Upload 1" at bounding box center [466, 394] width 59 height 22
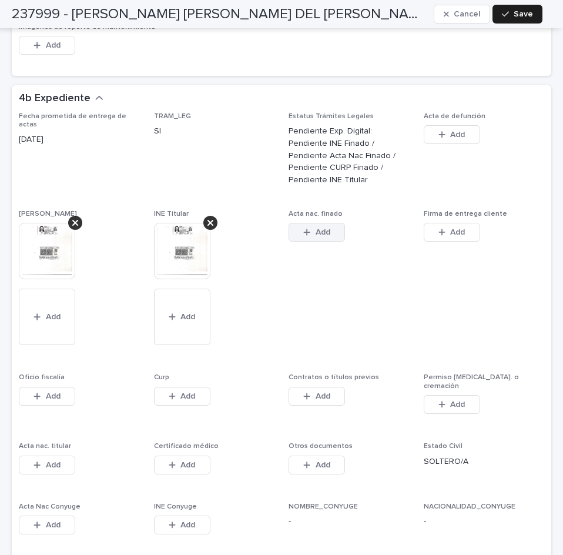
click at [320, 223] on button "Add" at bounding box center [316, 232] width 56 height 19
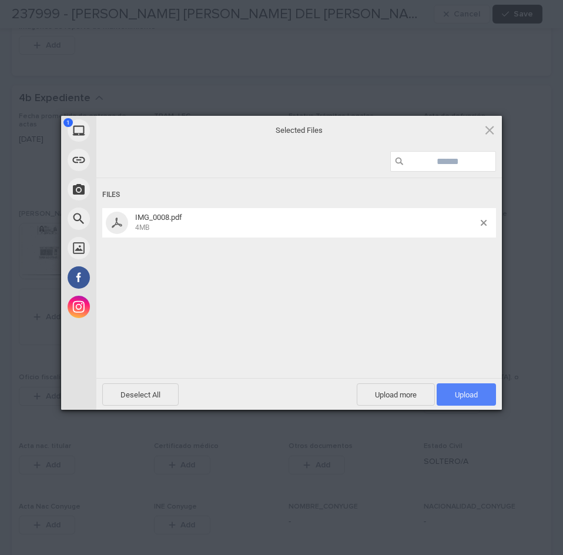
click at [446, 387] on span "Upload 1" at bounding box center [466, 394] width 59 height 22
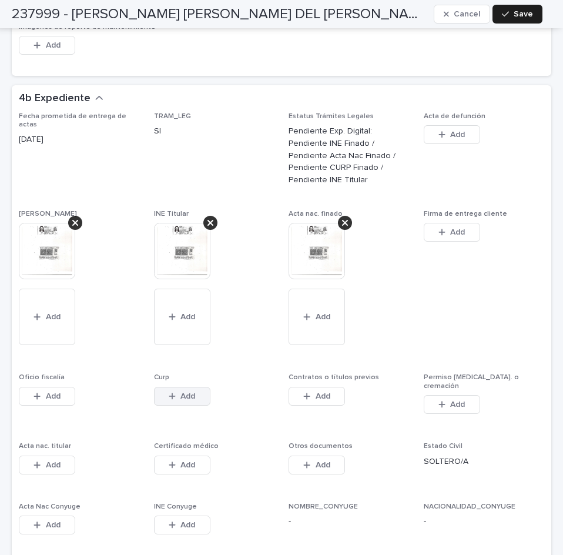
click at [195, 387] on button "Add" at bounding box center [182, 396] width 56 height 19
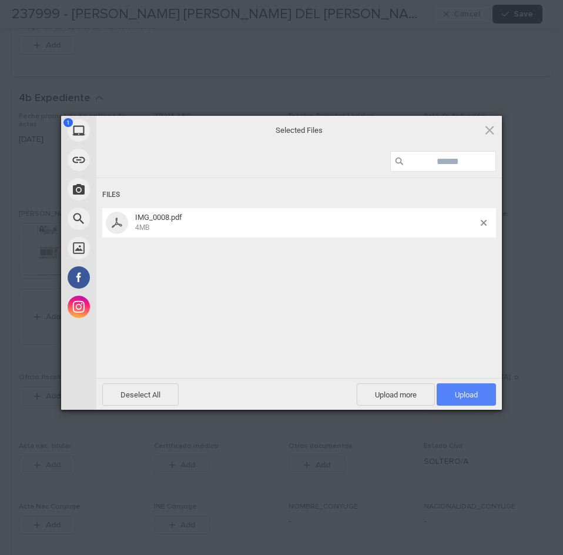
click at [452, 388] on span "Upload 1" at bounding box center [466, 394] width 59 height 22
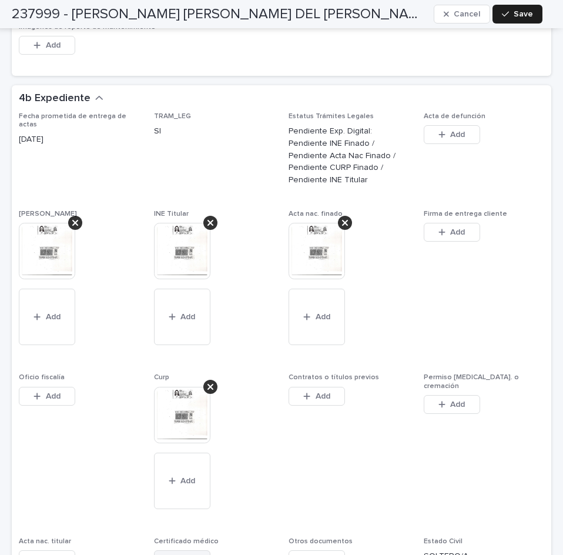
click at [194, 550] on button "Add" at bounding box center [182, 559] width 56 height 19
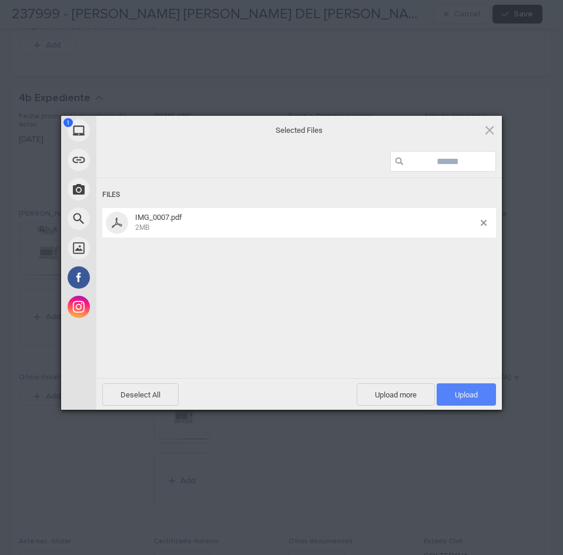
click at [455, 390] on span "Upload 1" at bounding box center [466, 394] width 23 height 9
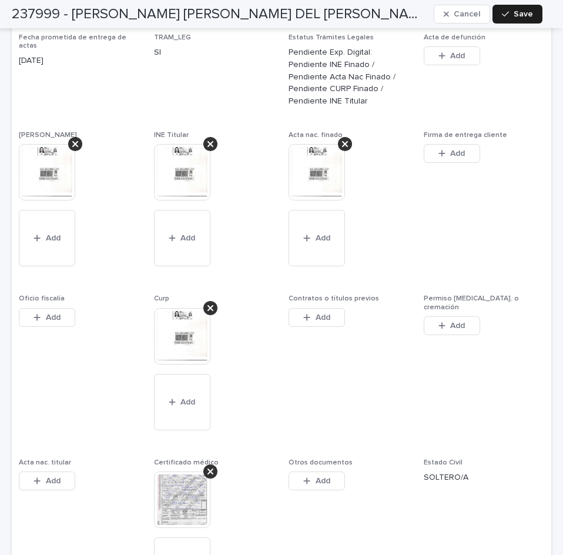
scroll to position [3017, 0]
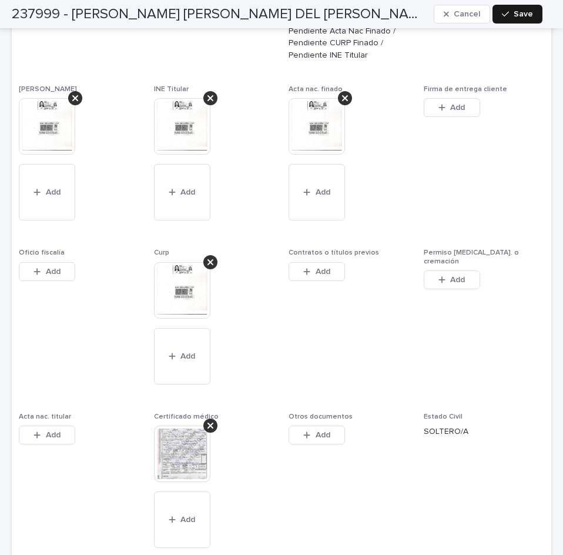
click at [508, 15] on icon "button" at bounding box center [505, 14] width 7 height 8
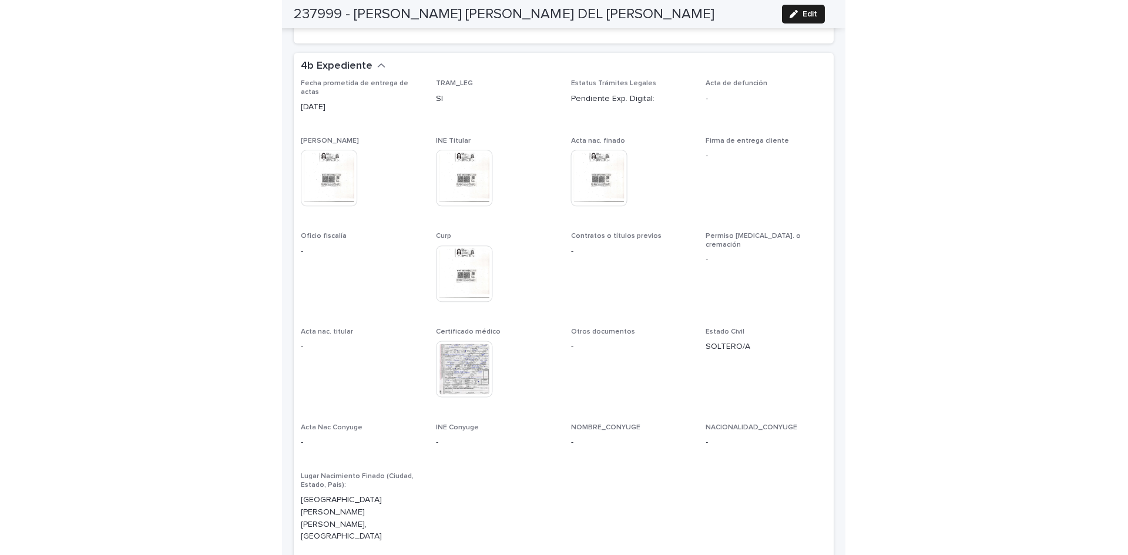
scroll to position [2710, 0]
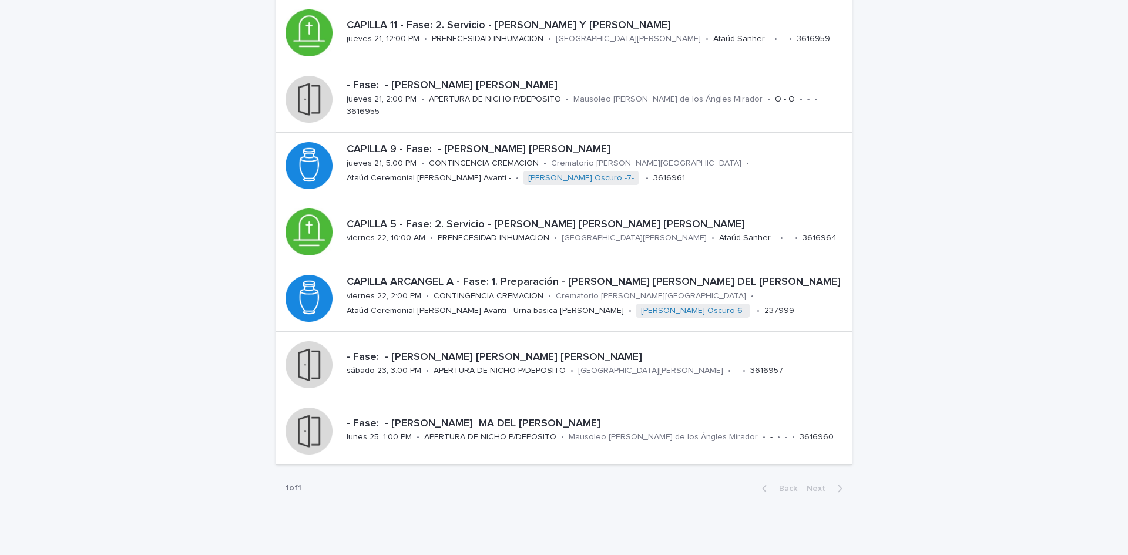
scroll to position [193, 0]
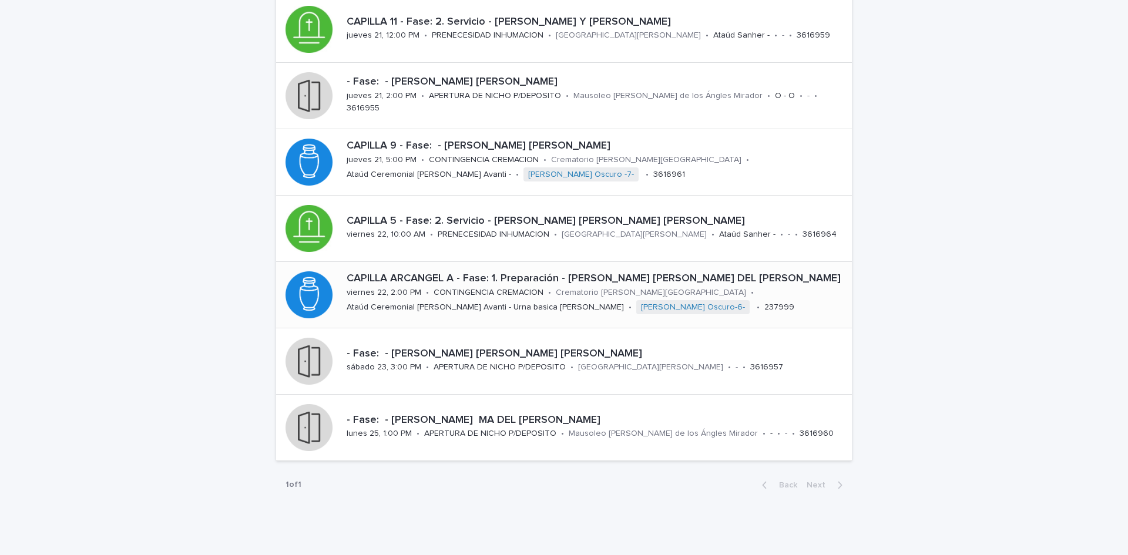
click at [642, 286] on div "Crematorio [PERSON_NAME][GEOGRAPHIC_DATA]" at bounding box center [651, 292] width 190 height 12
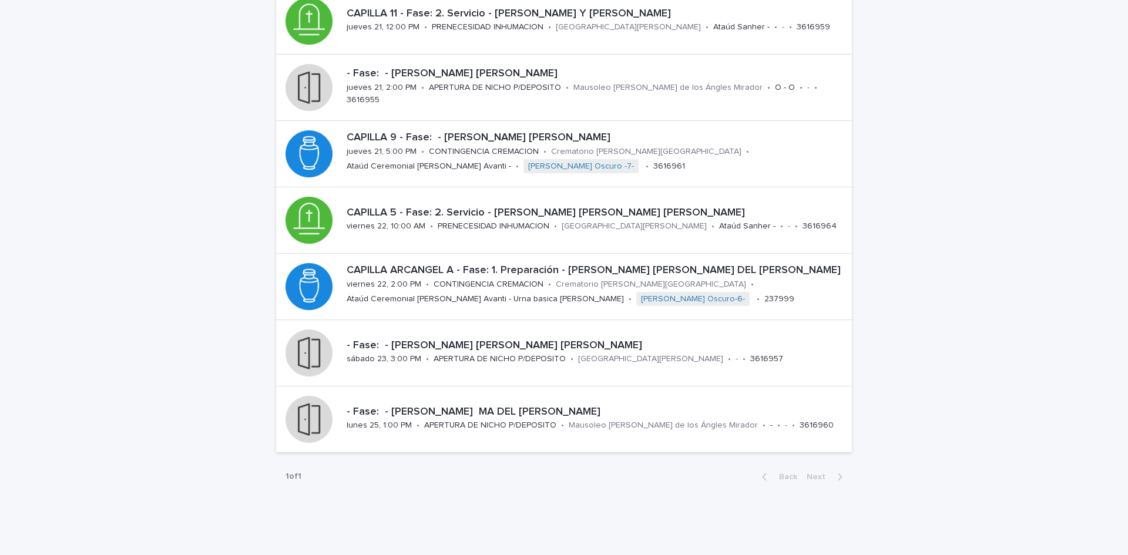
scroll to position [230, 0]
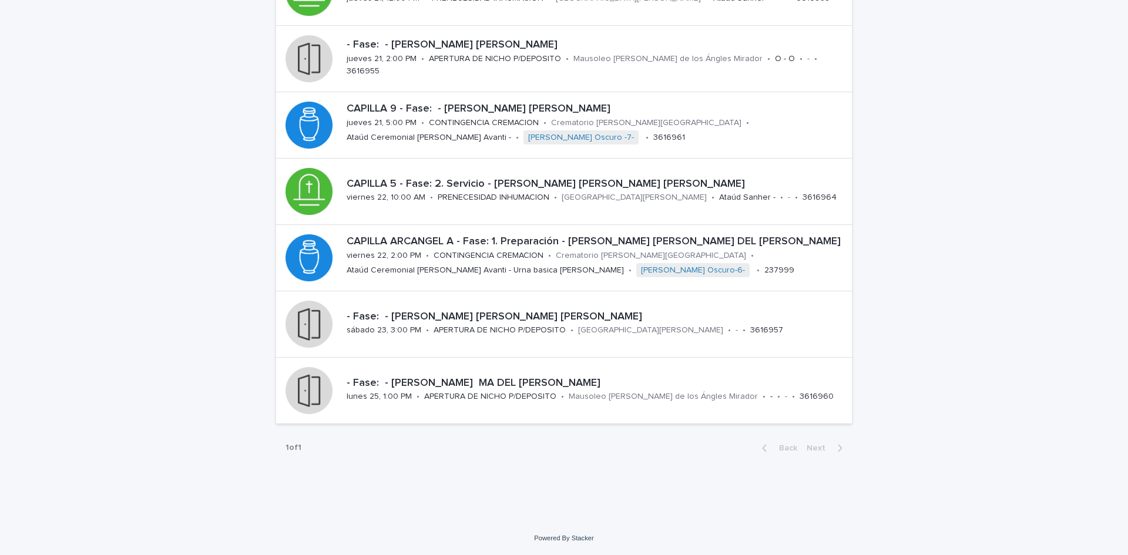
click at [830, 485] on div "Loading... Saving… Loading... Saving… Obituario Add New CAPILLA 8 - Fase: 2. Se…" at bounding box center [564, 165] width 588 height 656
